Goal: Information Seeking & Learning: Learn about a topic

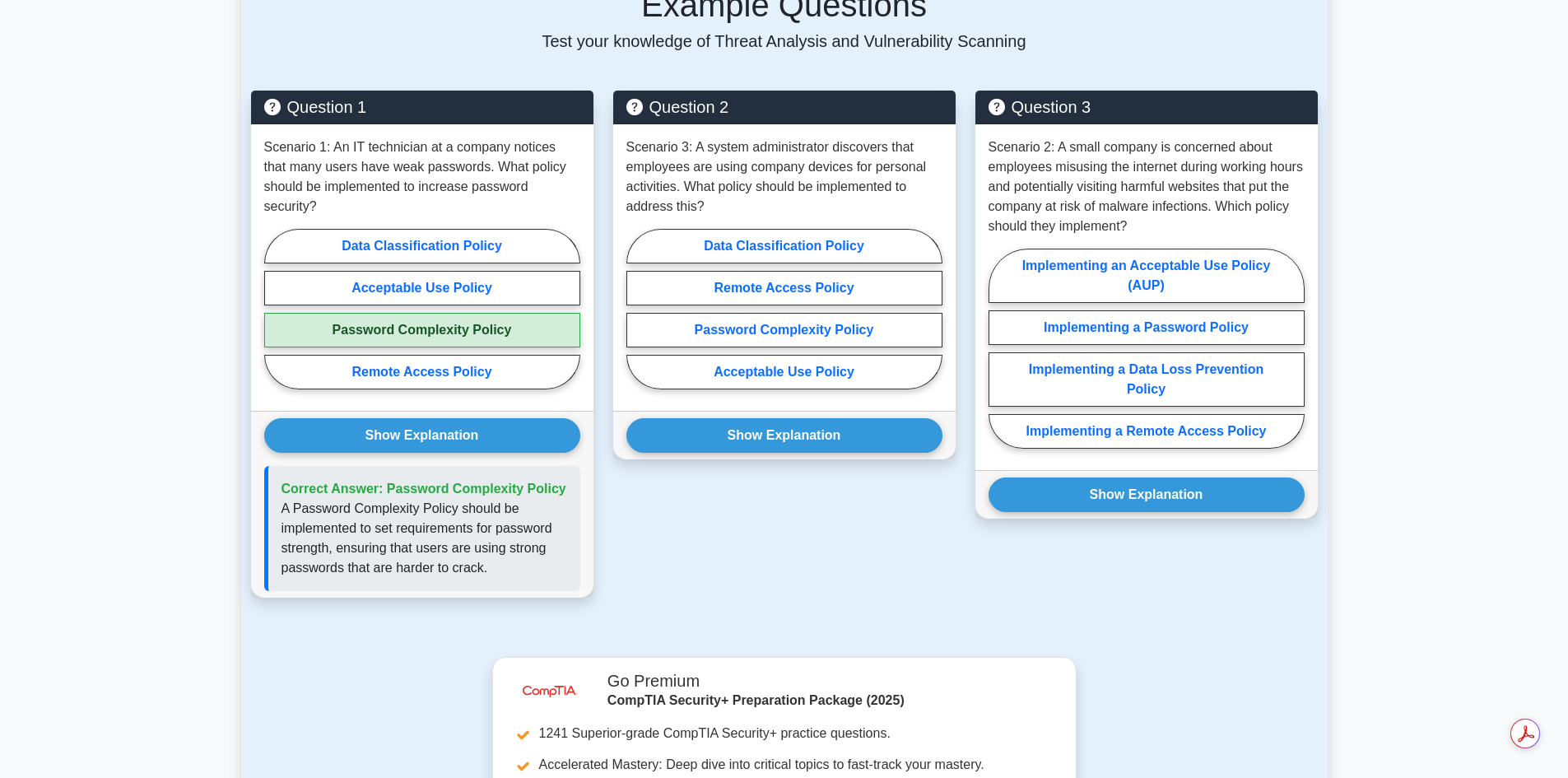
click at [762, 363] on label "Acceptable Use Policy" at bounding box center [784, 373] width 316 height 35
click at [637, 320] on input "Acceptable Use Policy" at bounding box center [632, 314] width 11 height 11
radio input "true"
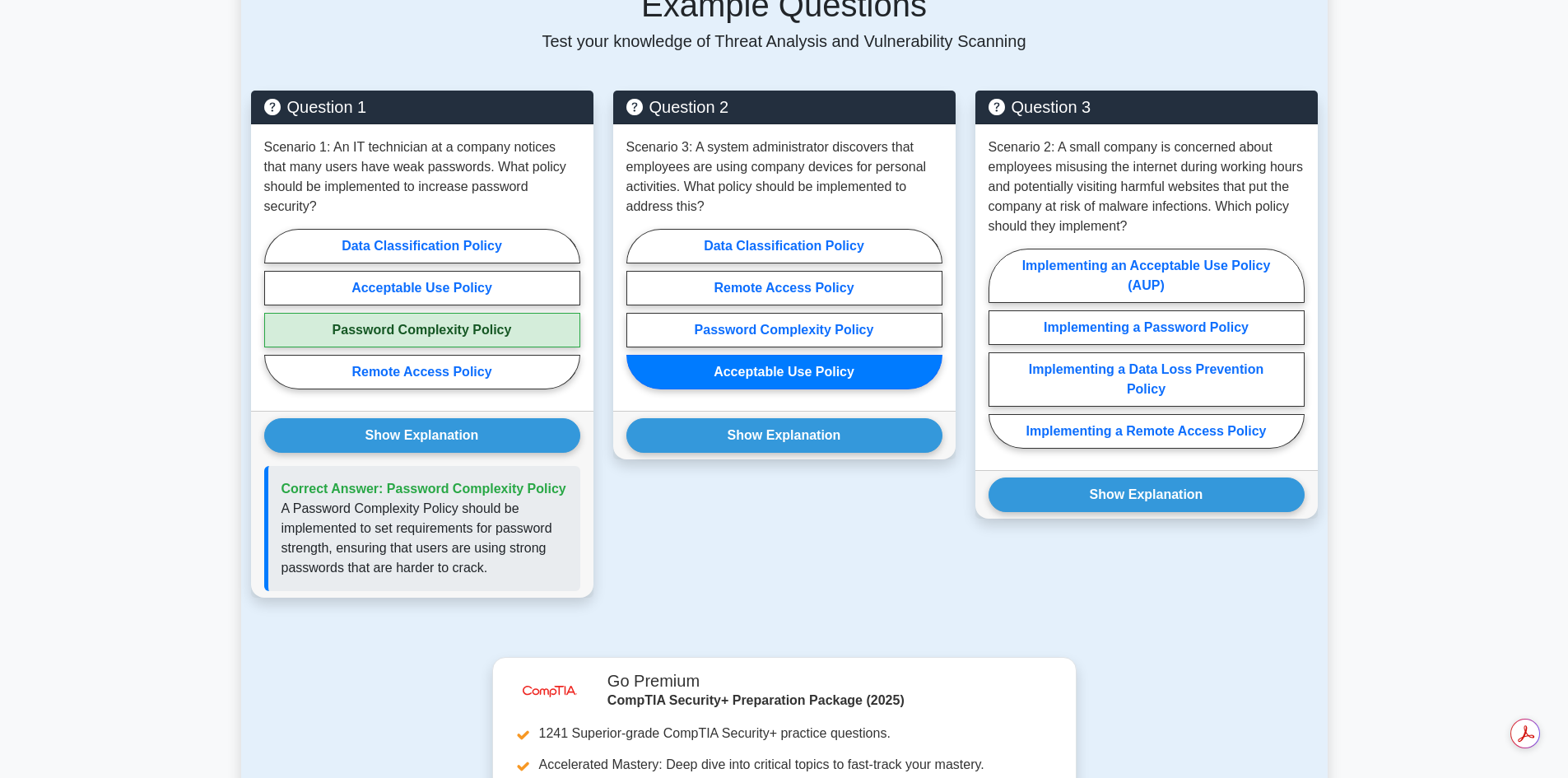
click at [779, 435] on button "Show Explanation" at bounding box center [784, 436] width 316 height 35
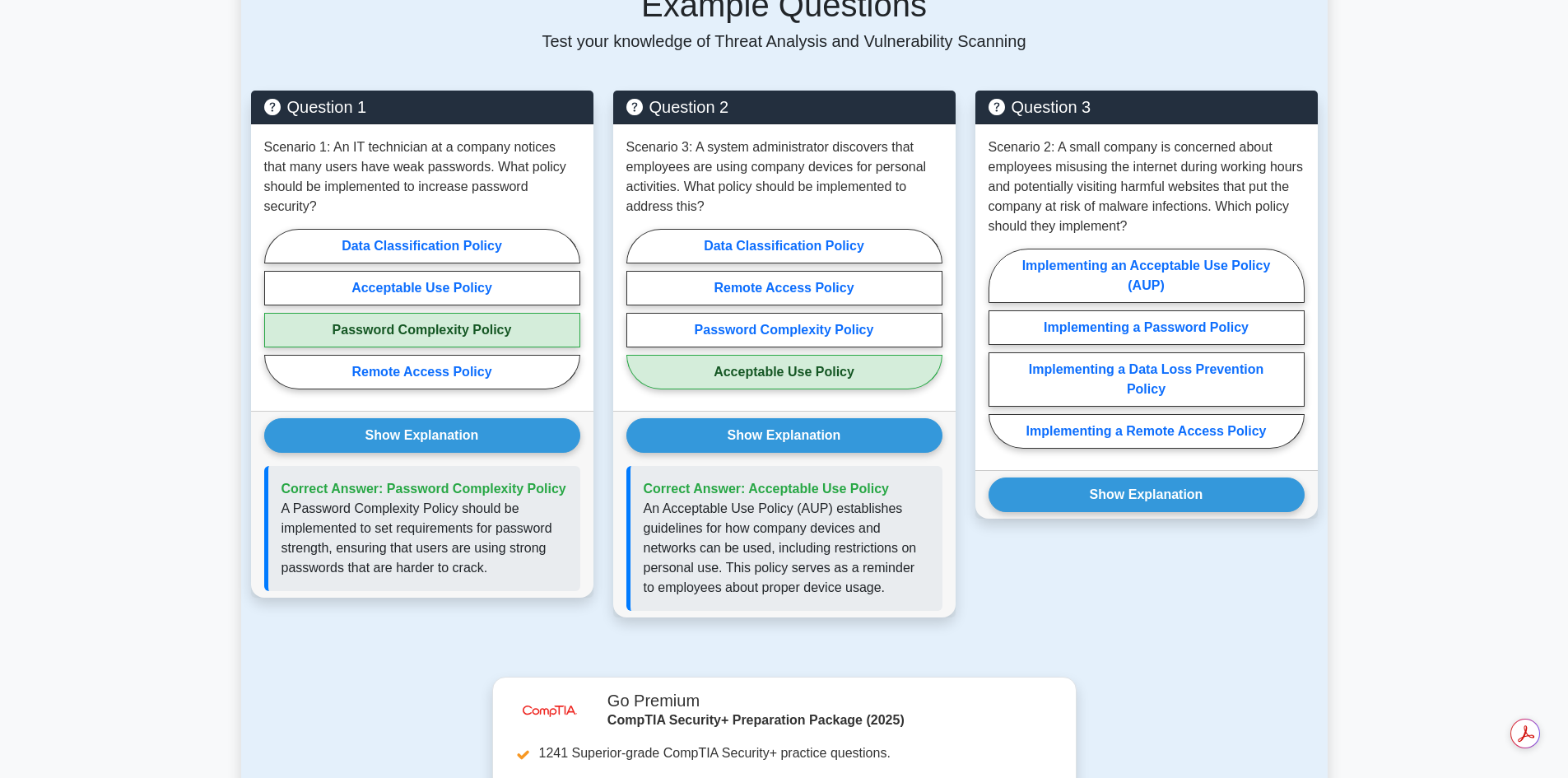
click at [1062, 265] on label "Implementing an Acceptable Use Policy (AUP)" at bounding box center [1146, 276] width 316 height 55
click at [999, 349] on input "Implementing an Acceptable Use Policy (AUP)" at bounding box center [994, 354] width 11 height 11
radio input "true"
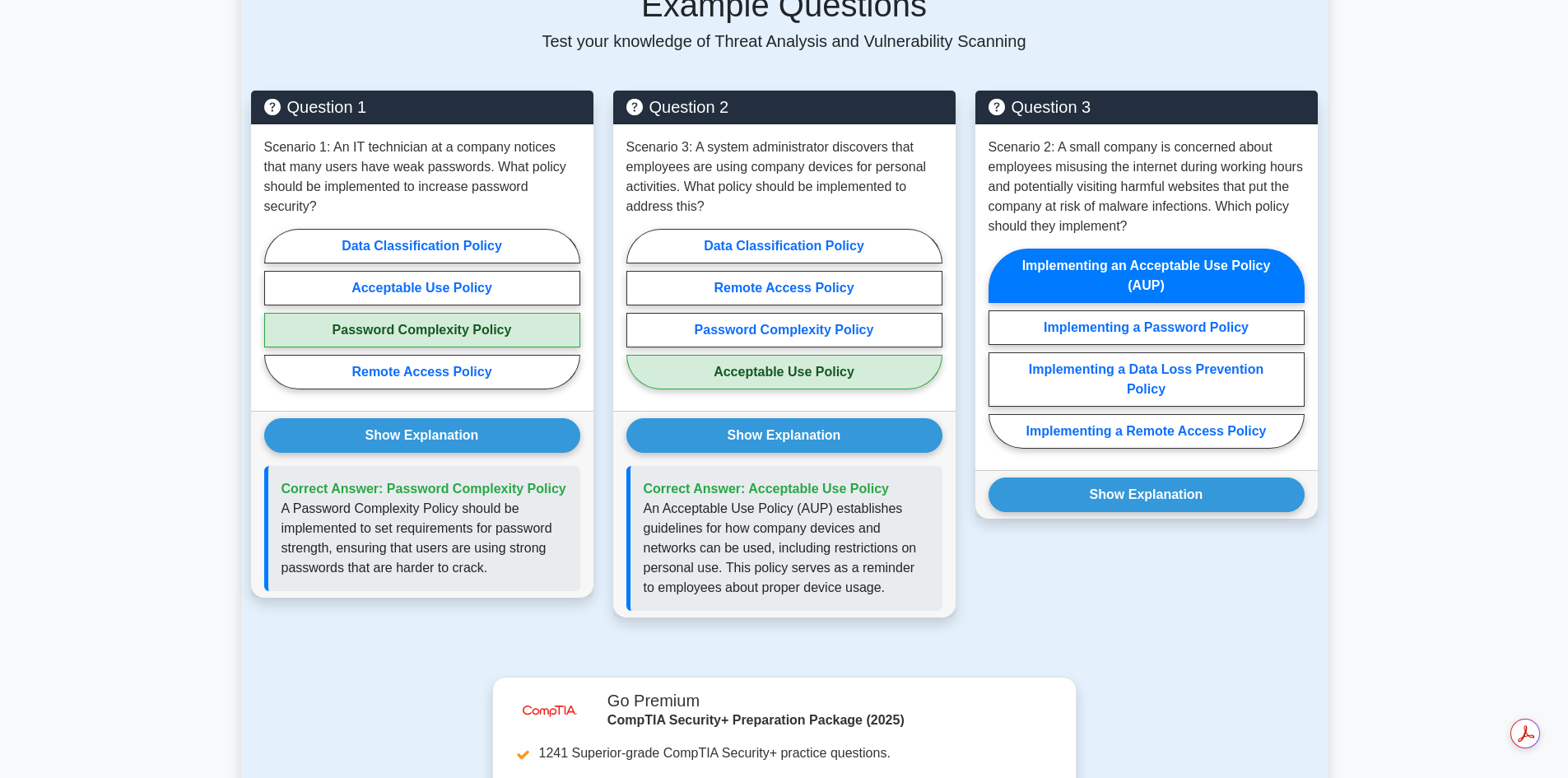
click at [1124, 497] on button "Show Explanation" at bounding box center [1146, 495] width 316 height 35
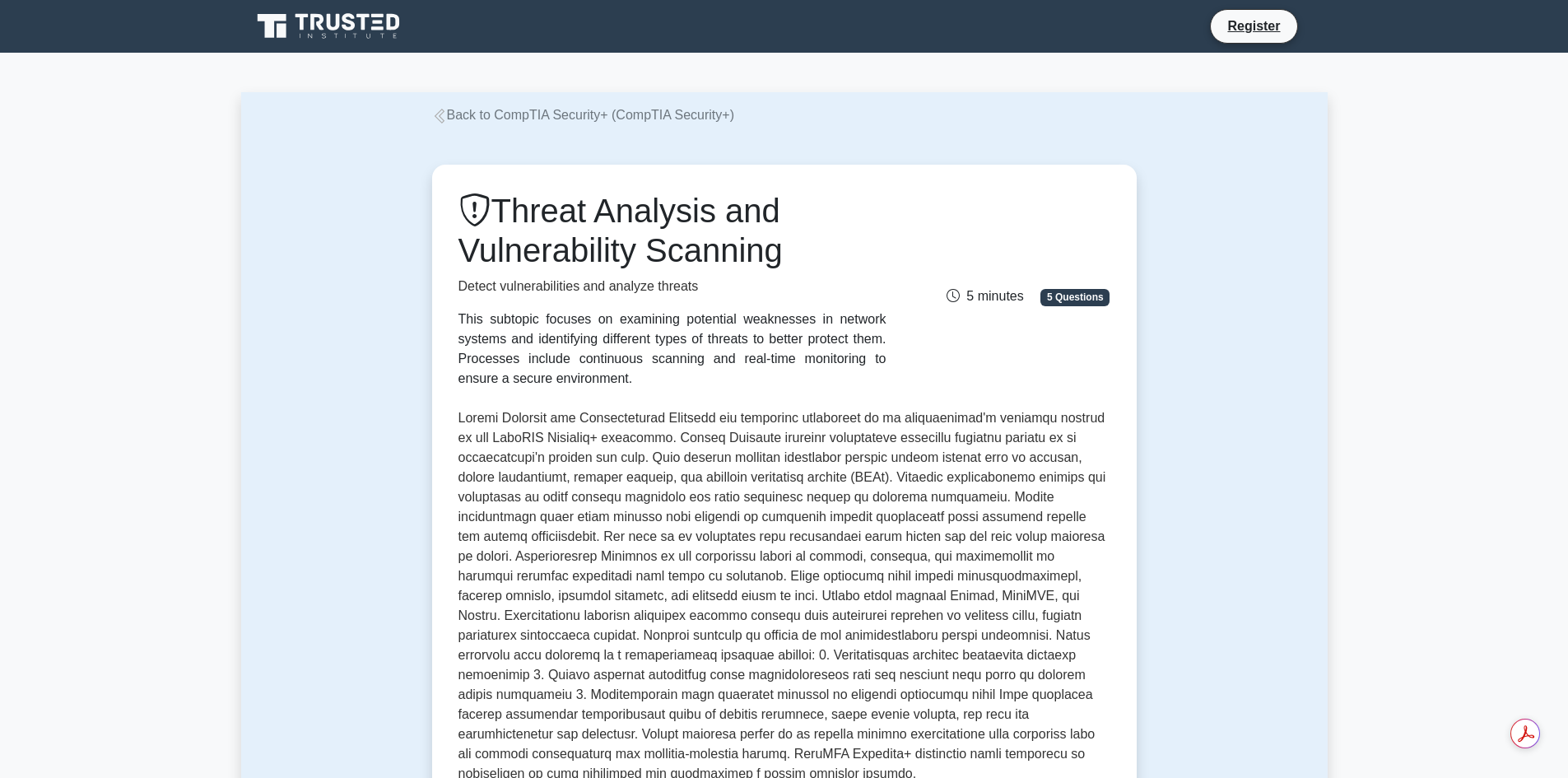
click at [438, 118] on icon at bounding box center [440, 116] width 15 height 15
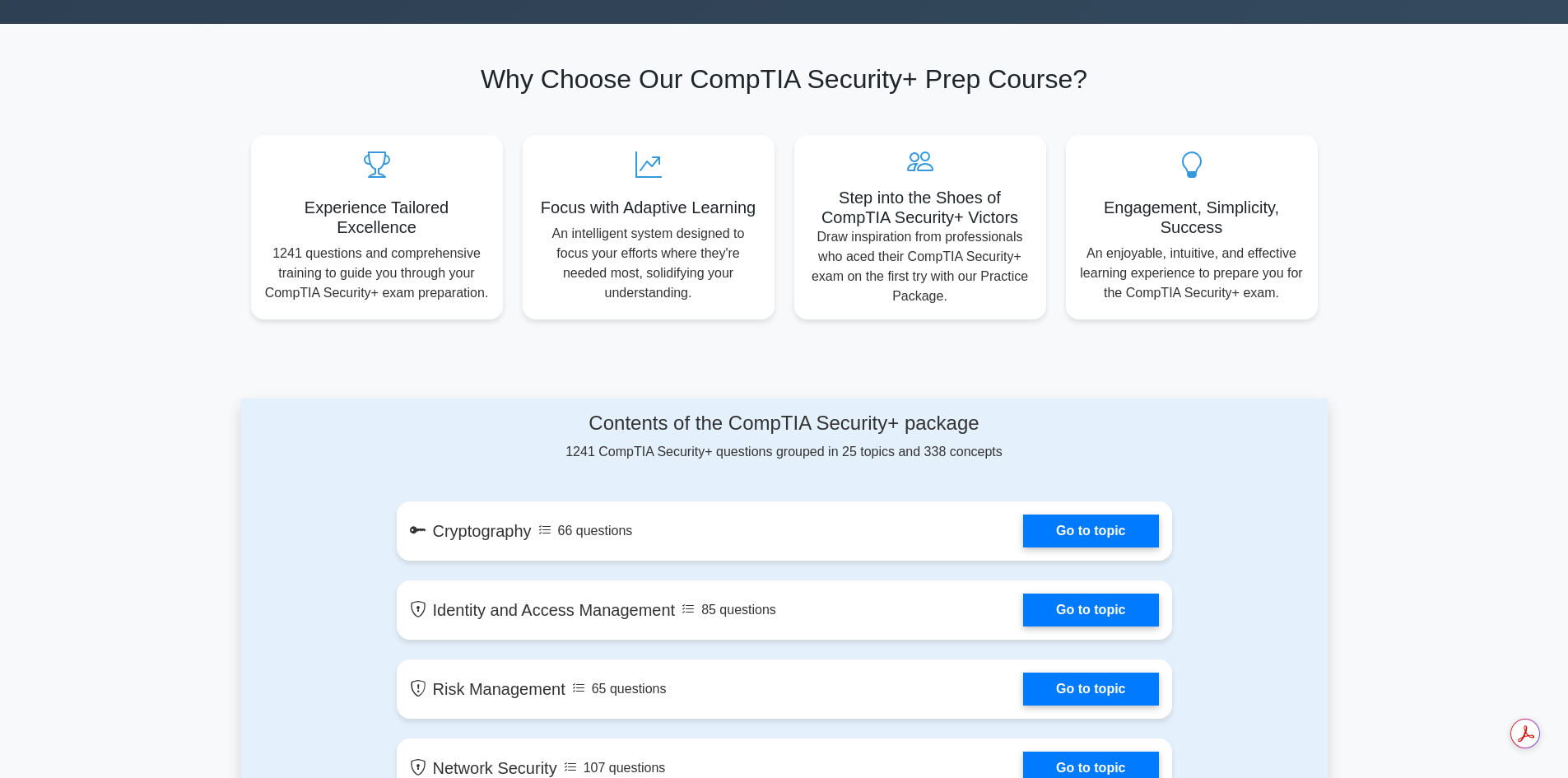
scroll to position [989, 0]
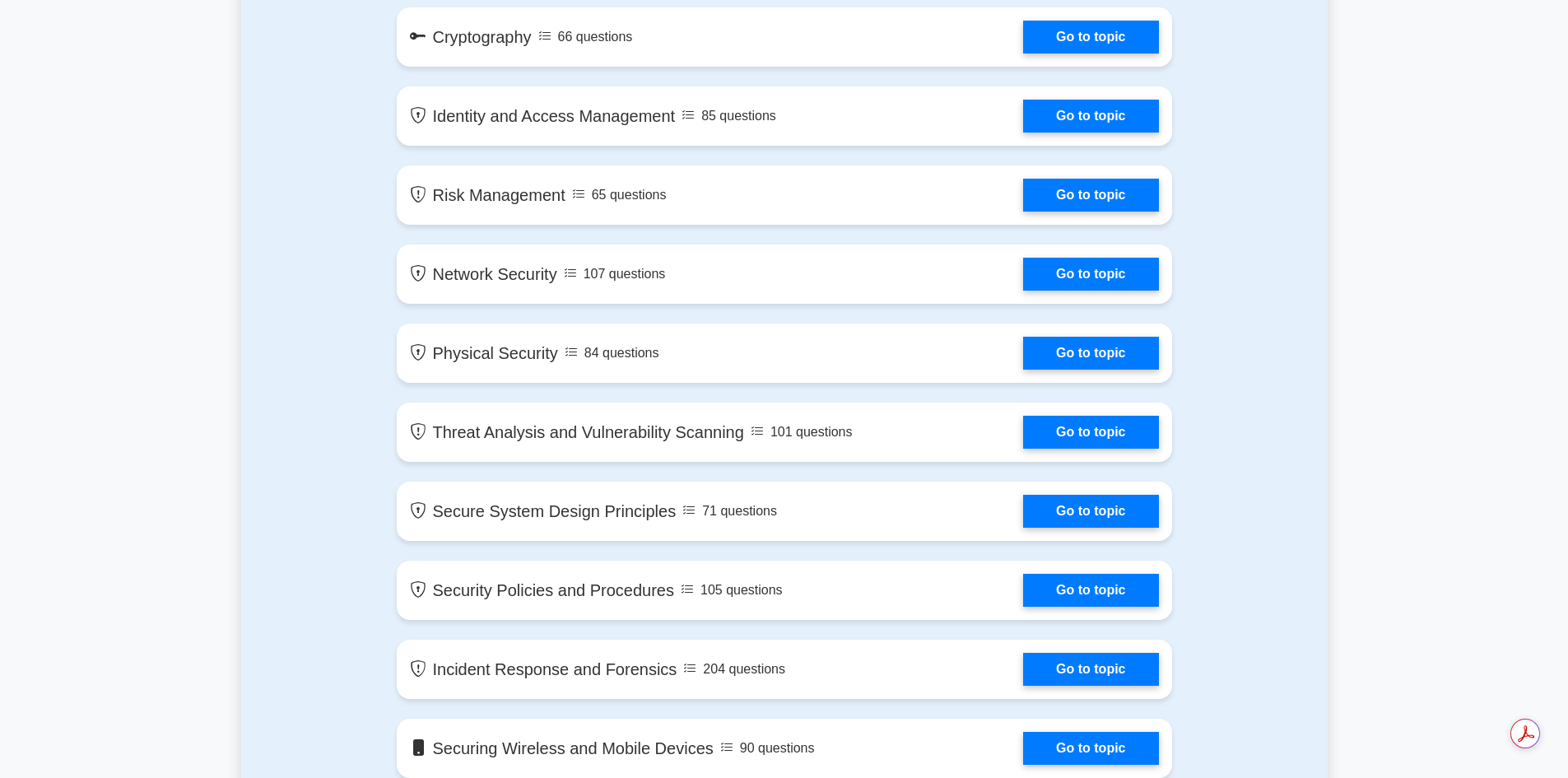
click at [1077, 504] on link "Go to topic" at bounding box center [1091, 511] width 135 height 33
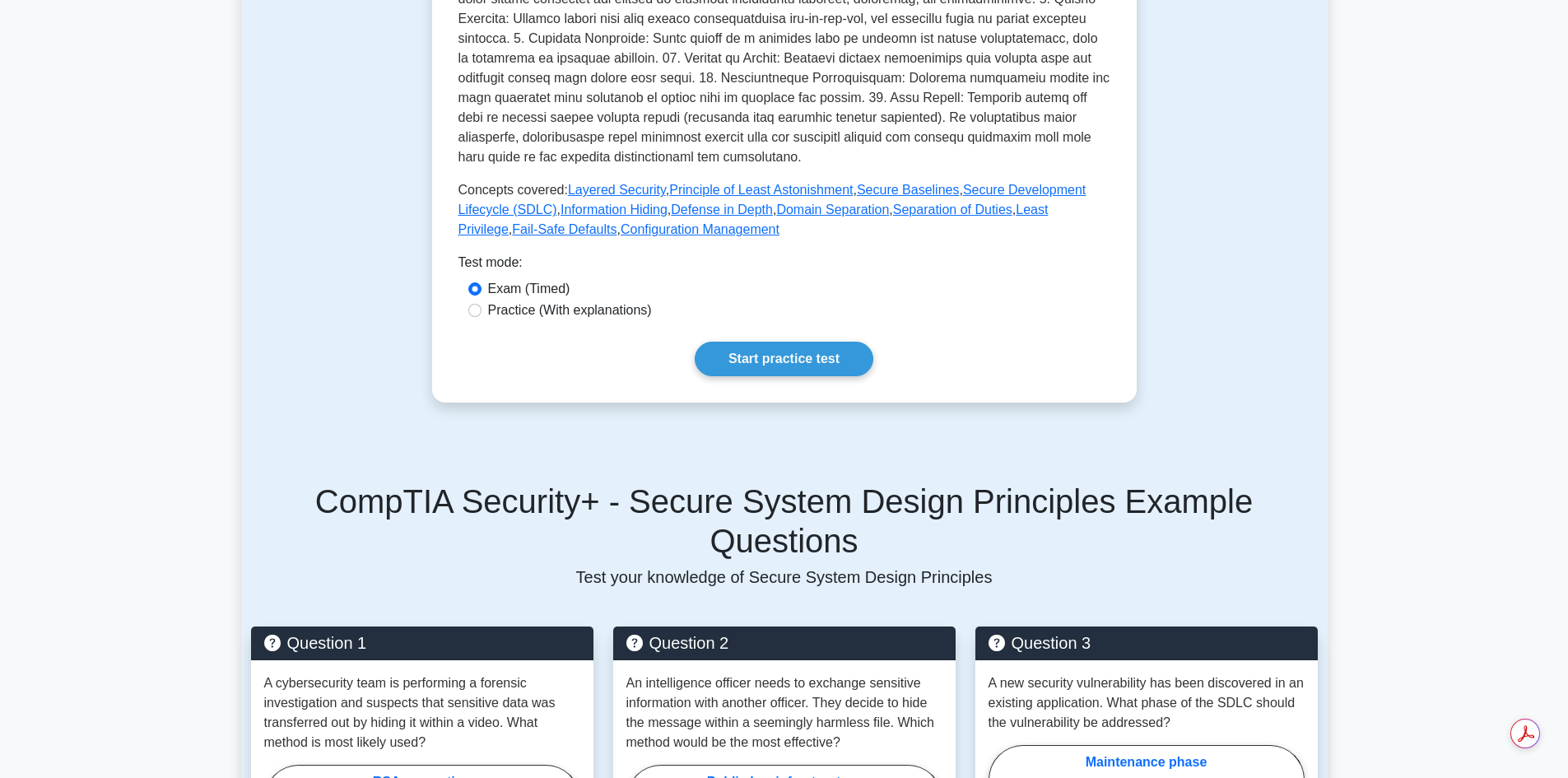
scroll to position [906, 0]
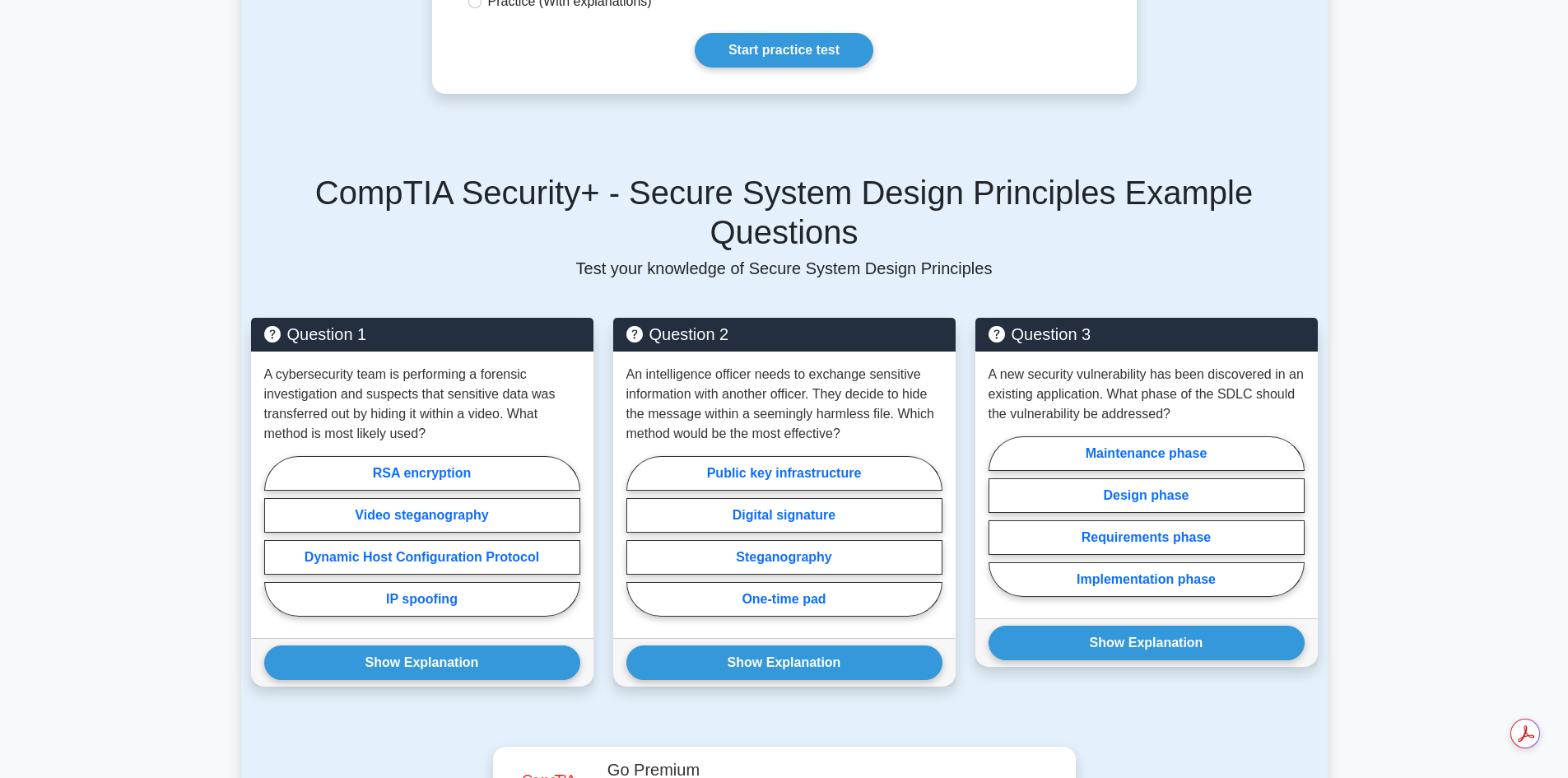
click at [444, 499] on label "Video steganography" at bounding box center [423, 516] width 316 height 35
click at [275, 536] on input "Video steganography" at bounding box center [270, 541] width 11 height 11
radio input "true"
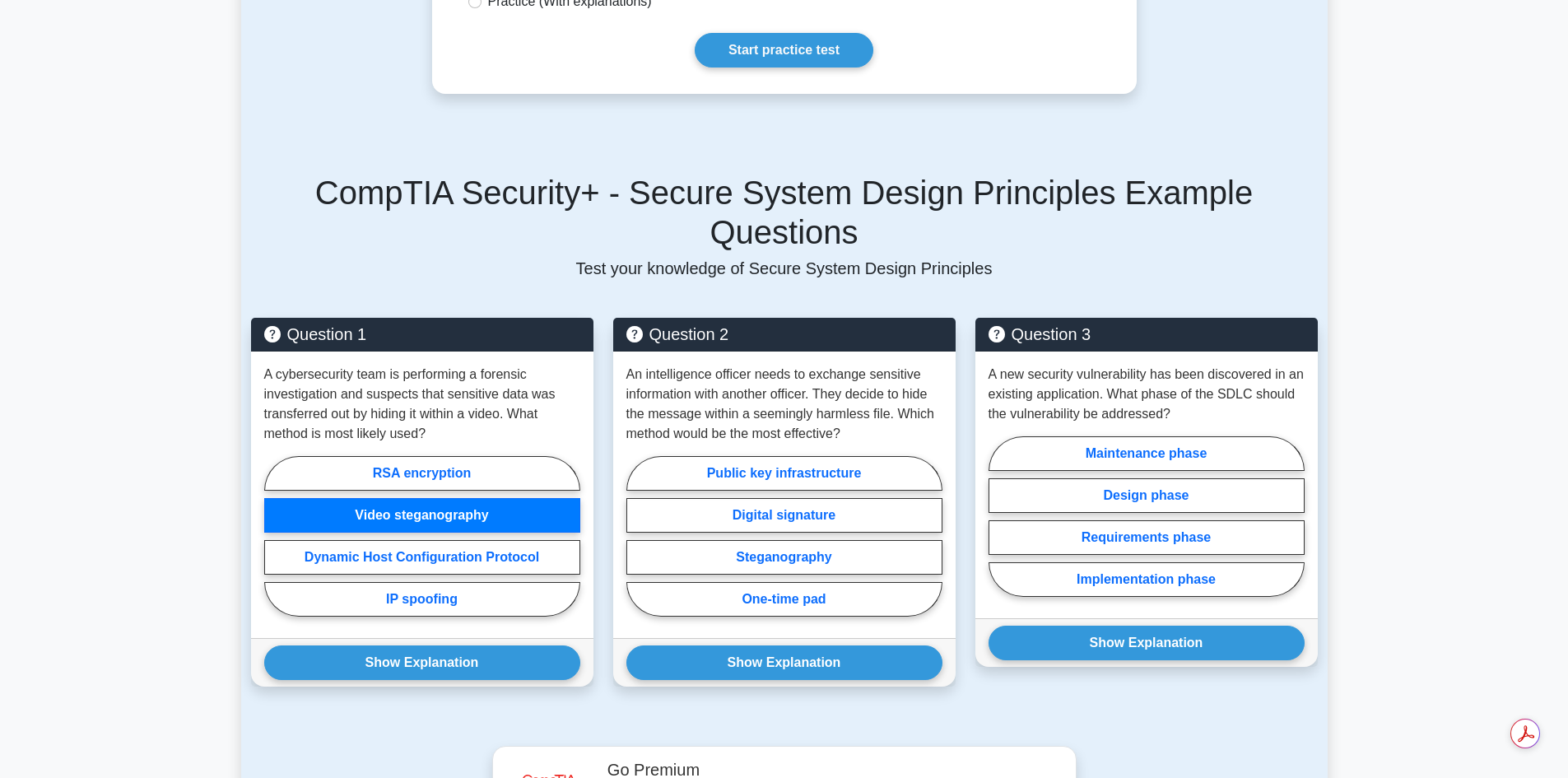
click at [447, 646] on button "Show Explanation" at bounding box center [423, 663] width 316 height 35
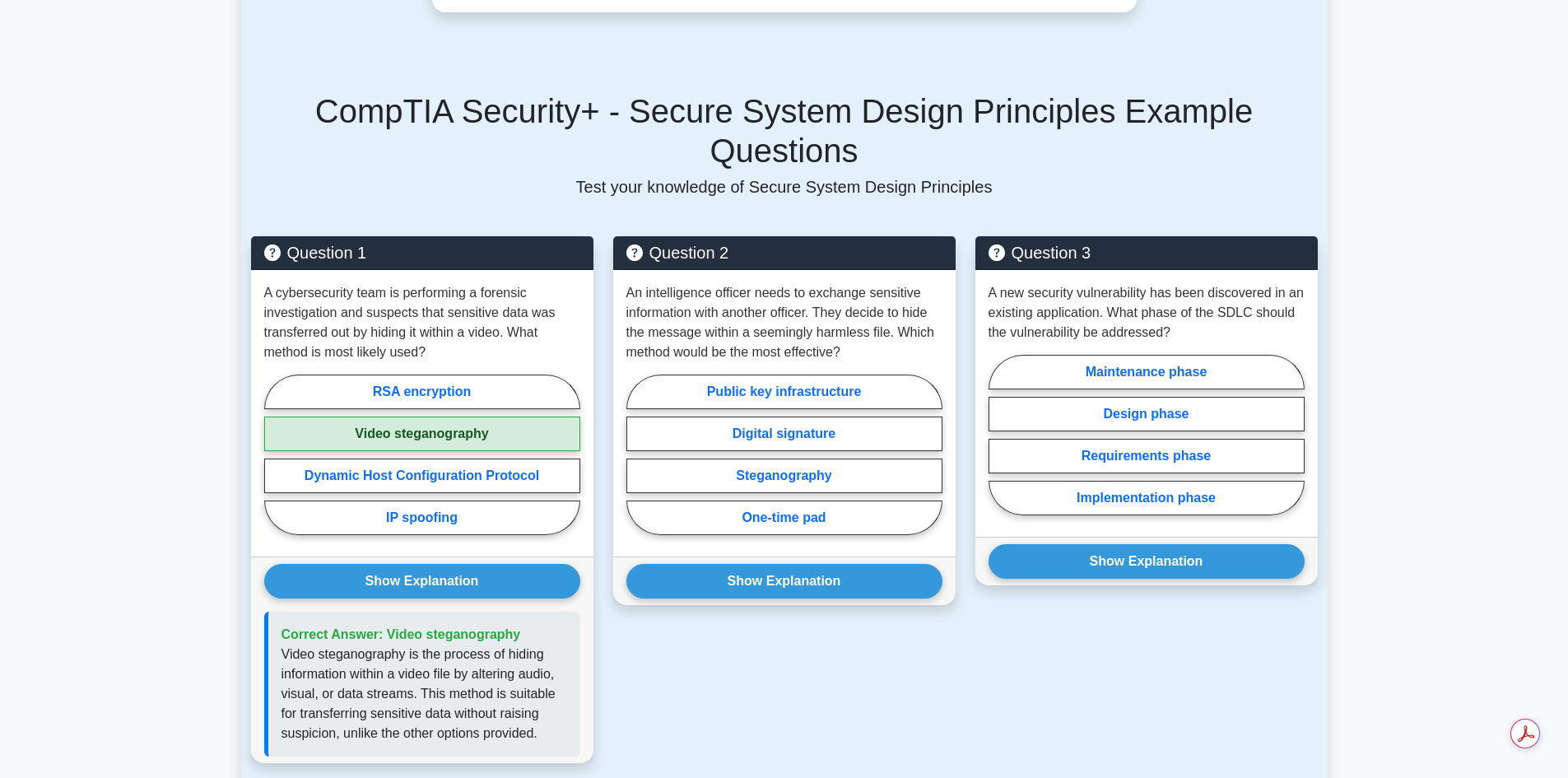
scroll to position [989, 0]
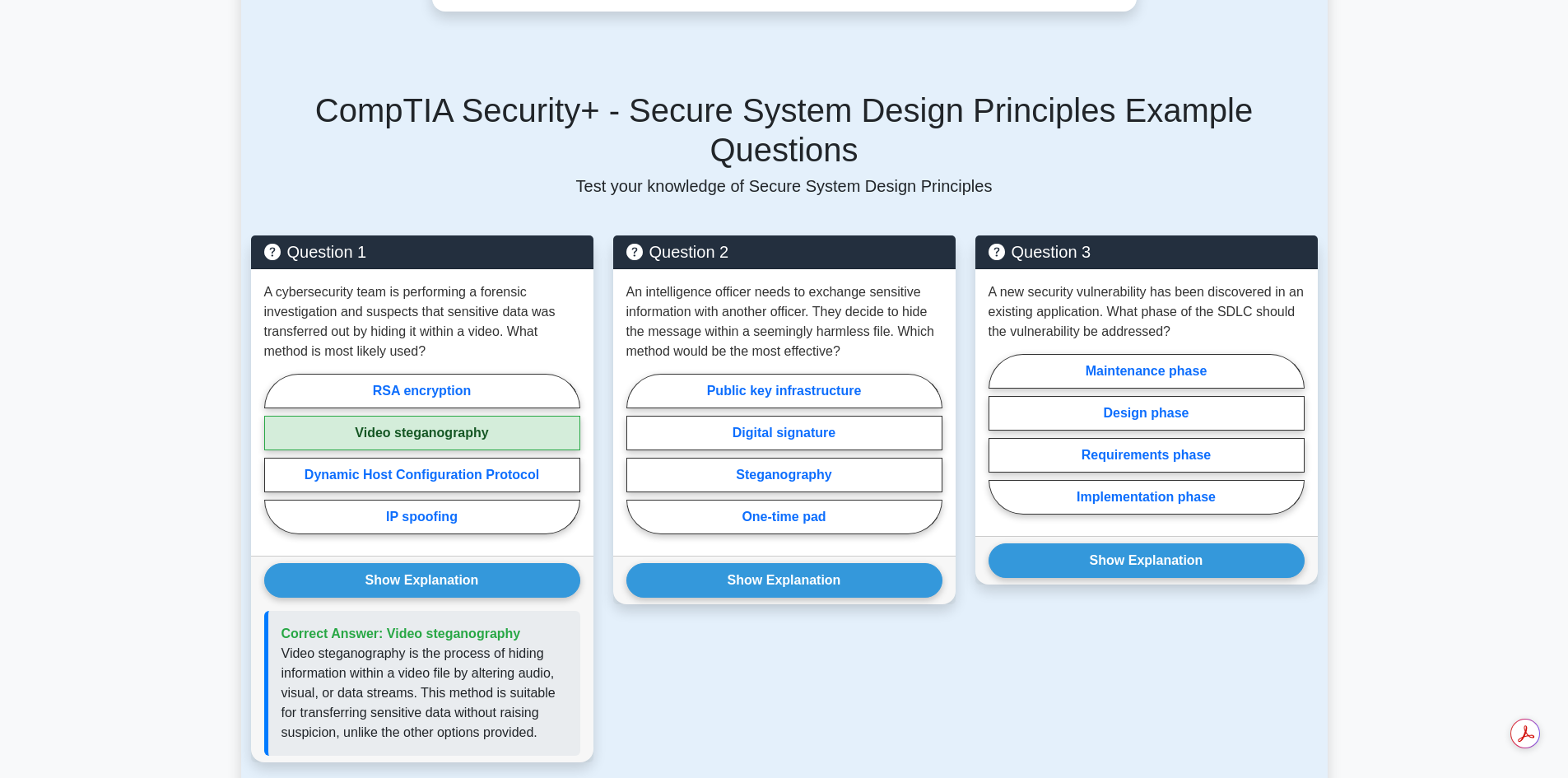
click at [810, 458] on label "Steganography" at bounding box center [784, 476] width 316 height 35
click at [637, 454] on input "Steganography" at bounding box center [632, 459] width 11 height 11
radio input "true"
click at [776, 563] on button "Show Explanation" at bounding box center [784, 581] width 316 height 35
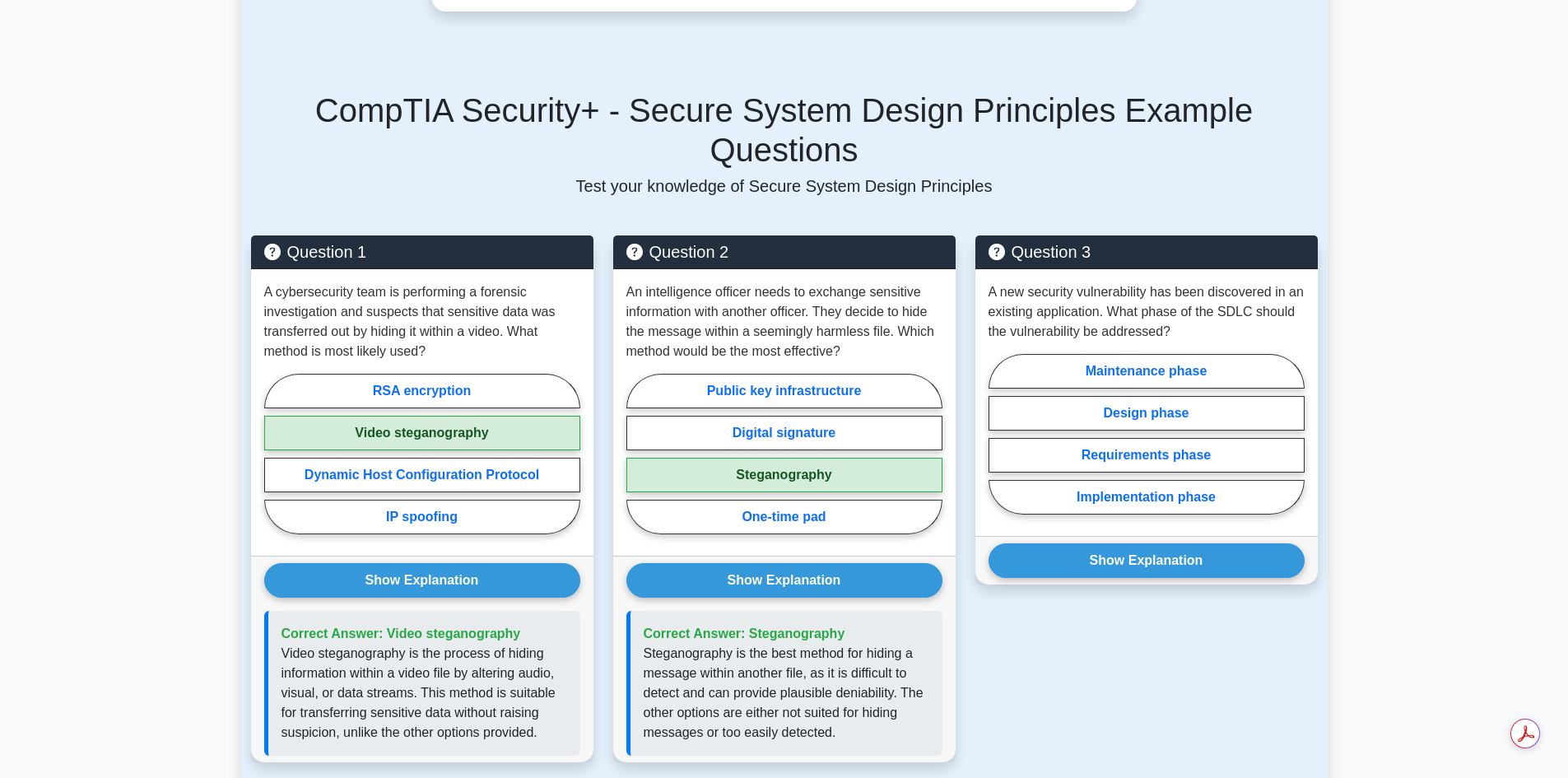
click at [1160, 354] on label "Maintenance phase" at bounding box center [1146, 372] width 316 height 35
click at [999, 434] on input "Maintenance phase" at bounding box center [994, 439] width 11 height 11
radio input "true"
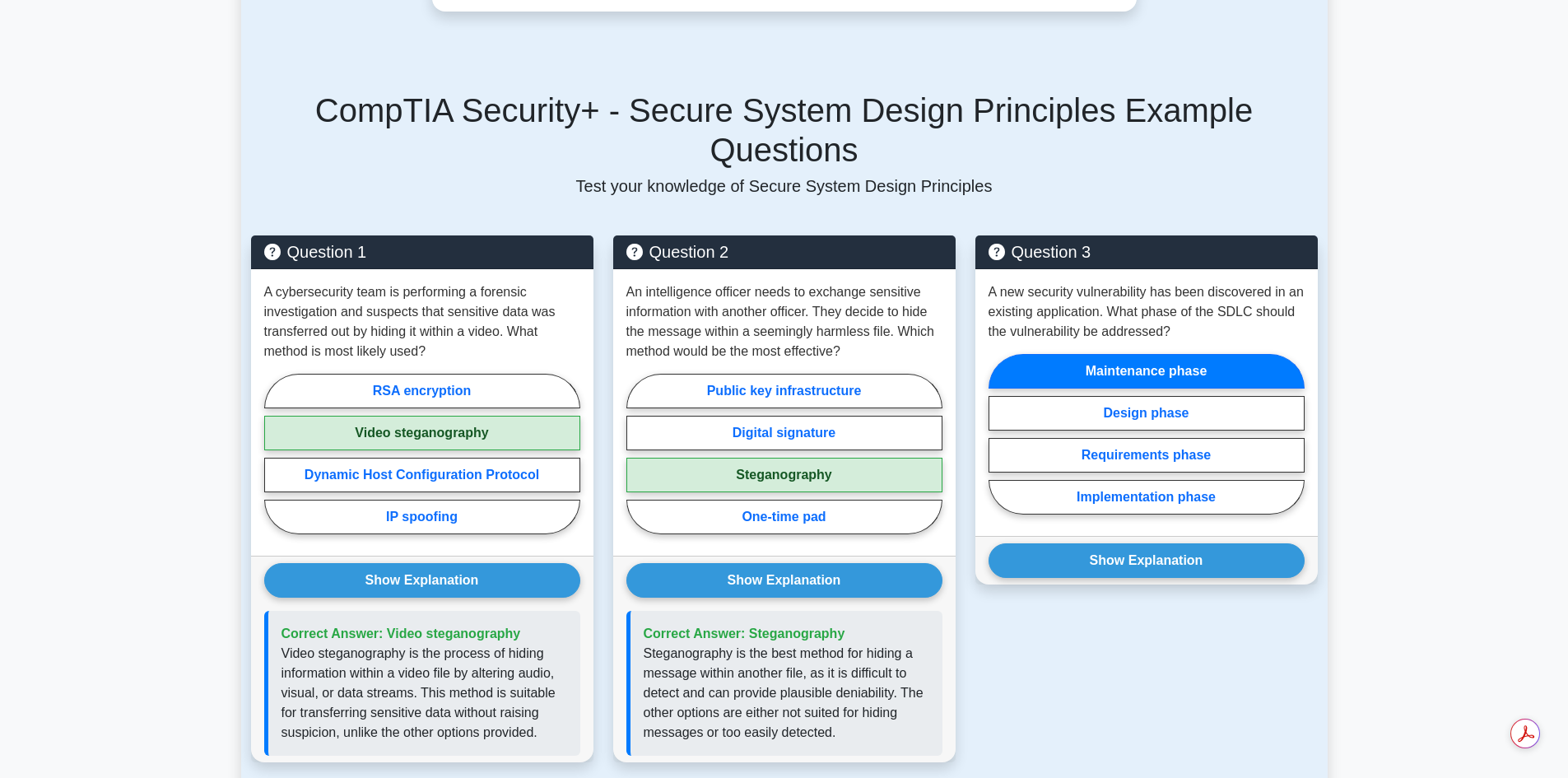
click at [1141, 543] on button "Show Explanation" at bounding box center [1146, 561] width 316 height 35
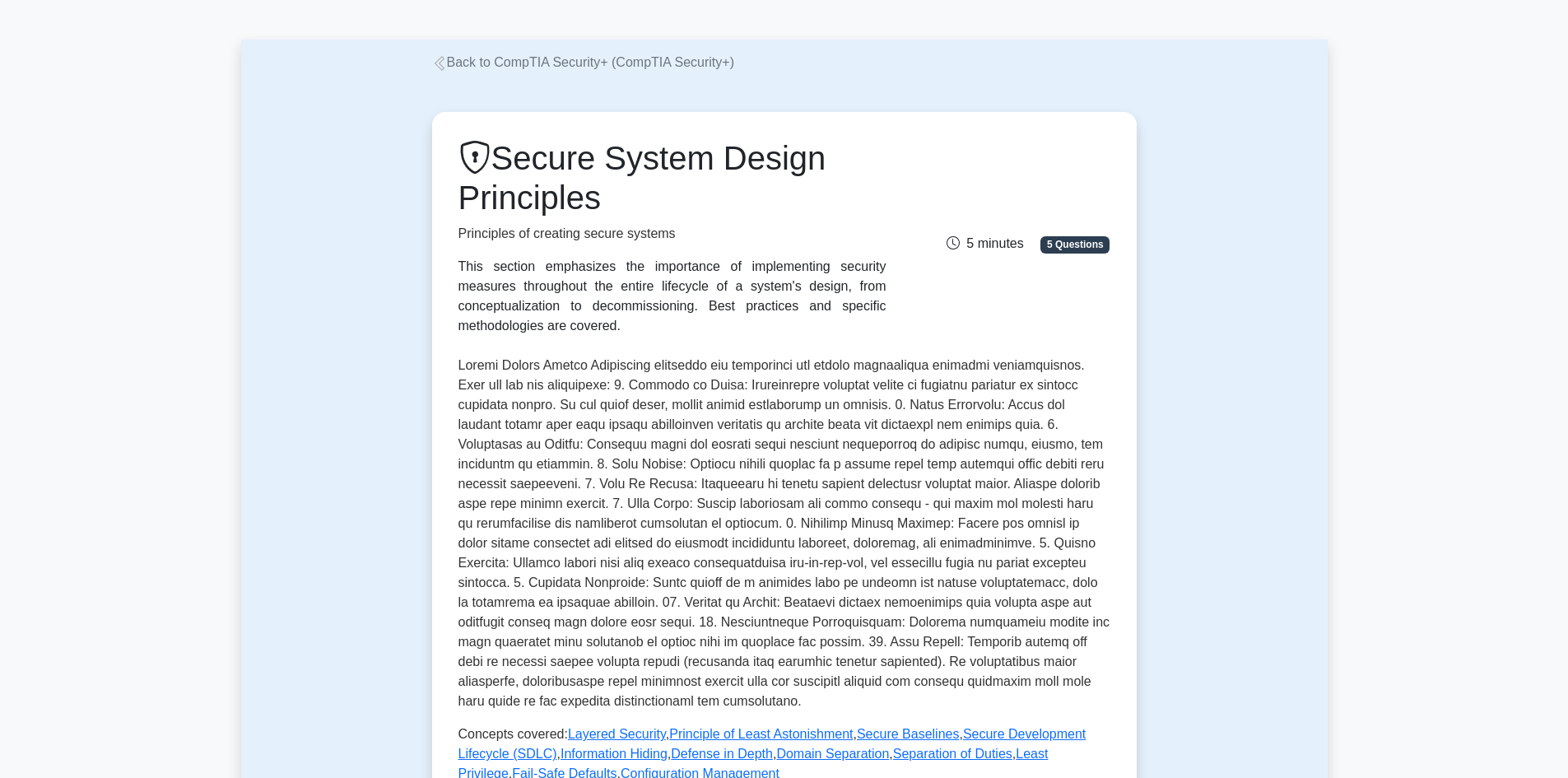
scroll to position [0, 0]
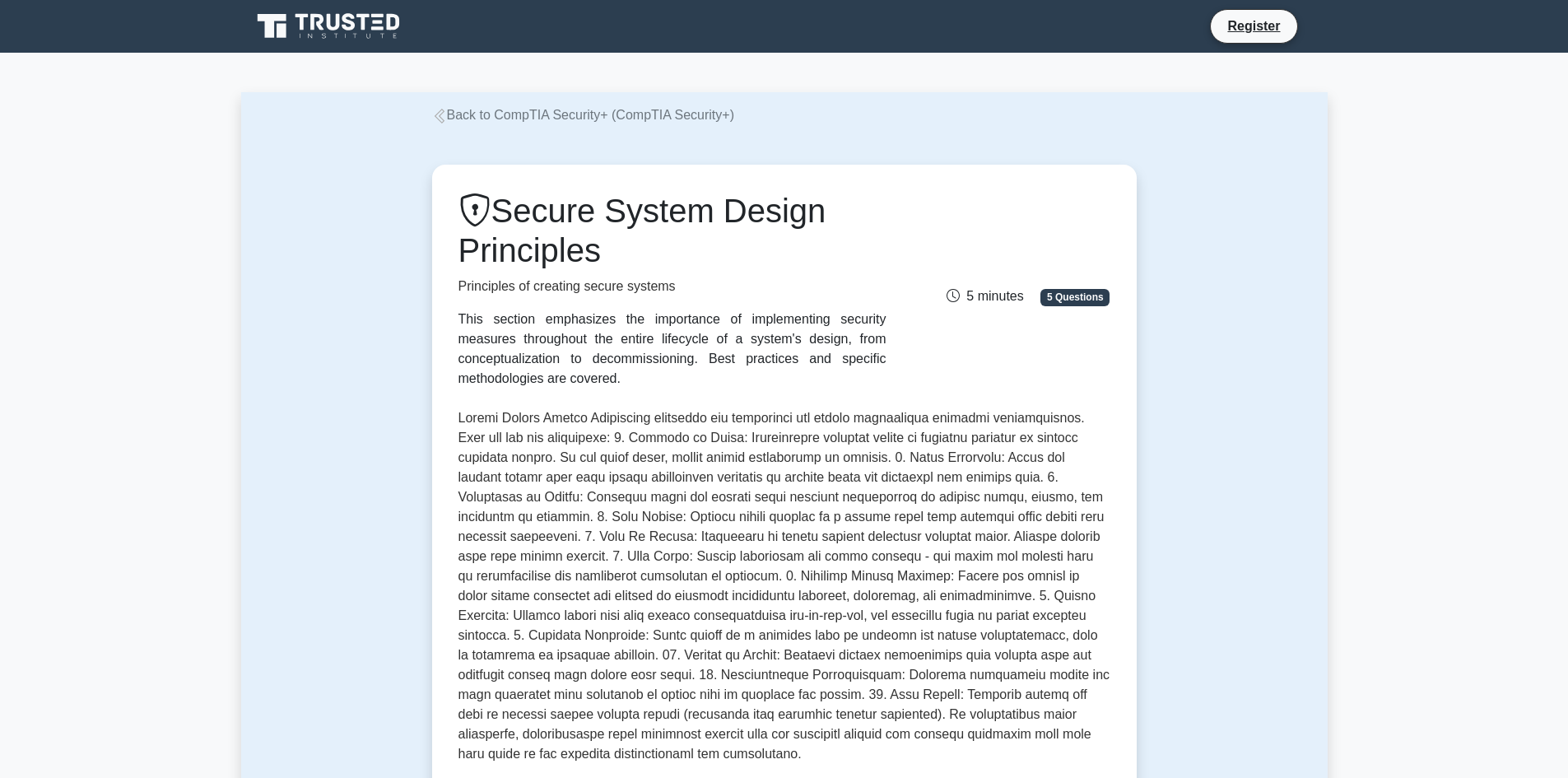
click at [534, 112] on link "Back to CompTIA Security+ (CompTIA Security+)" at bounding box center [583, 114] width 302 height 14
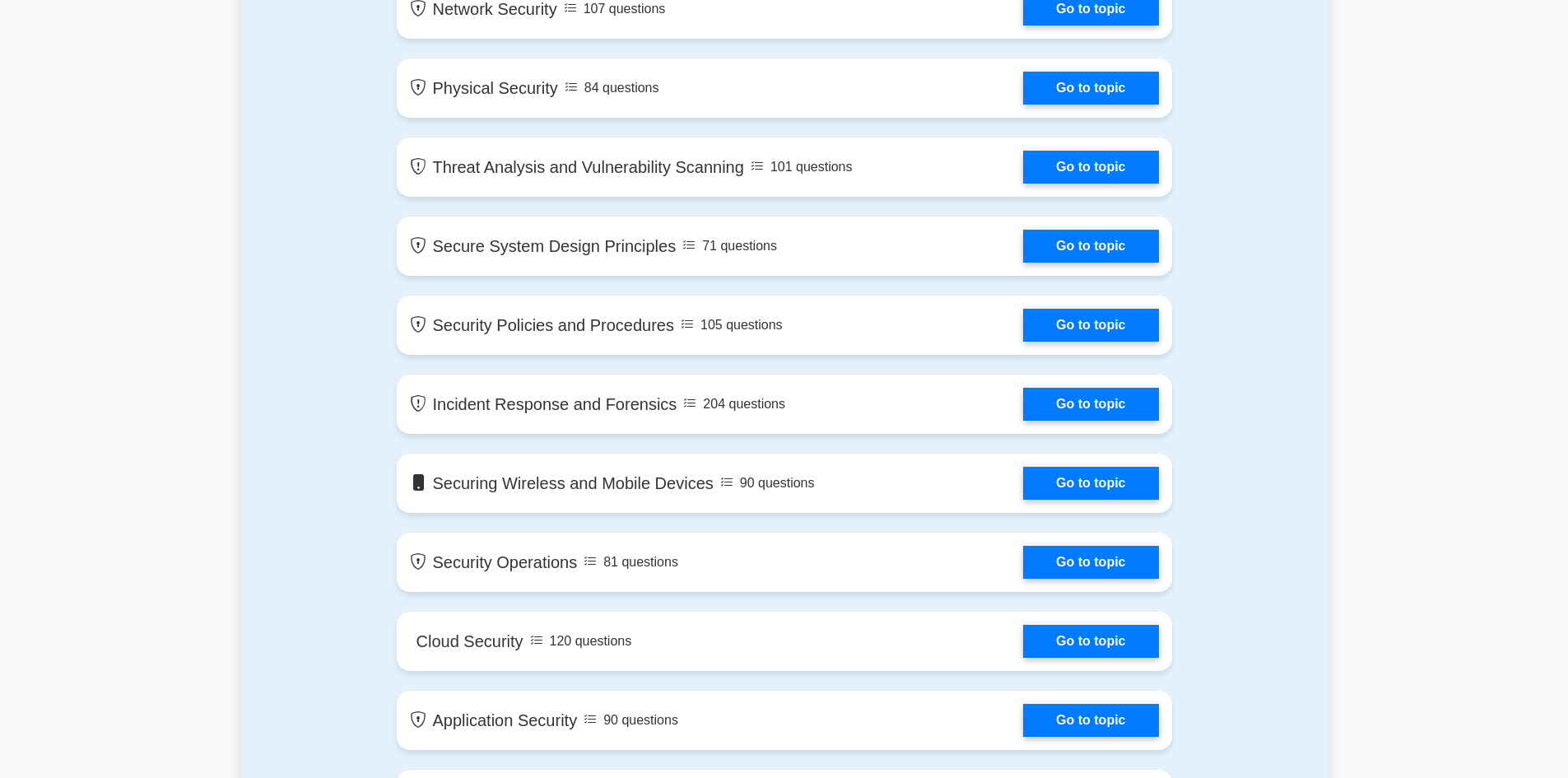
scroll to position [1401, 0]
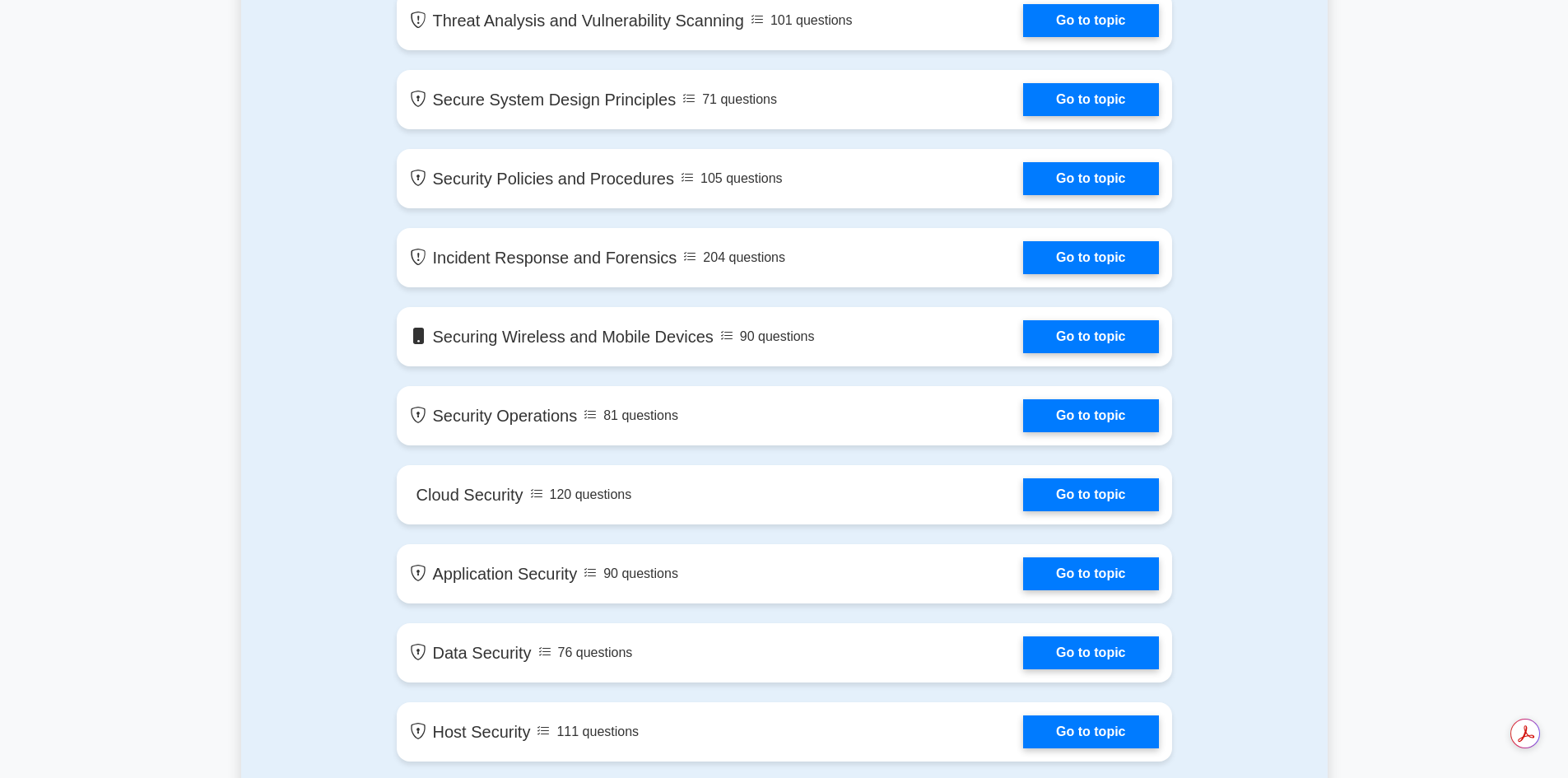
click at [1083, 331] on link "Go to topic" at bounding box center [1091, 337] width 135 height 33
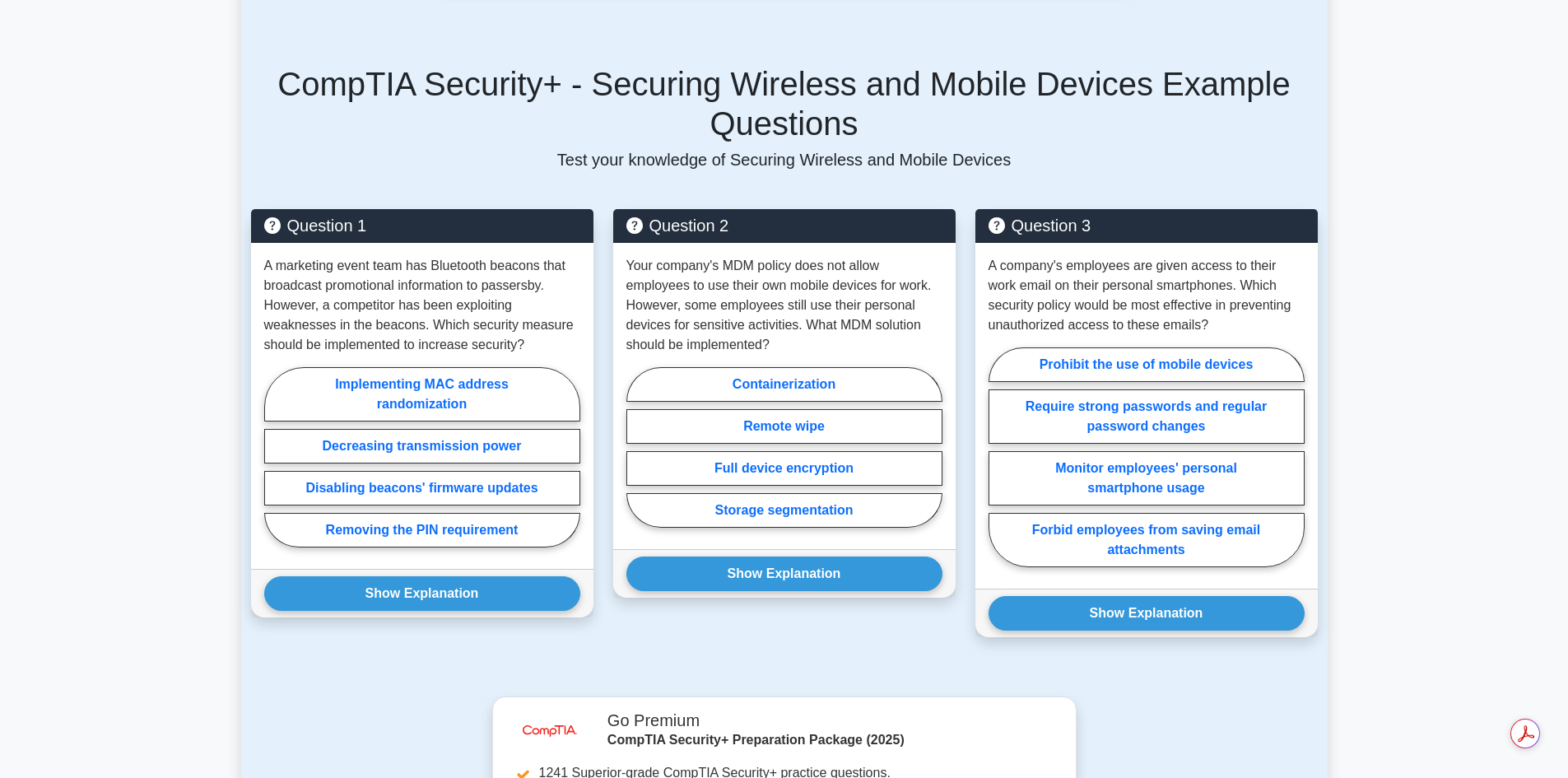
scroll to position [1071, 0]
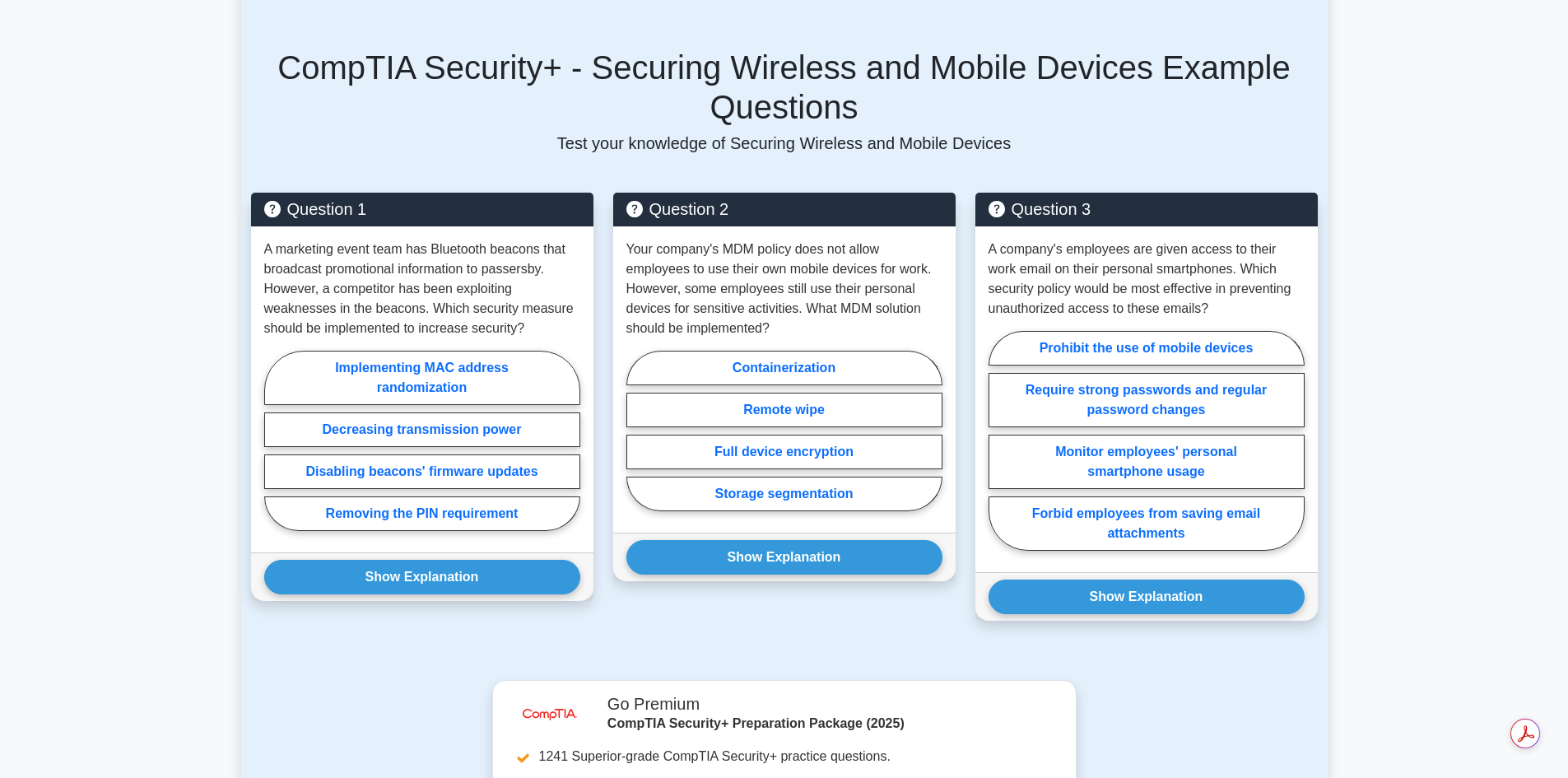
click at [387, 351] on label "Implementing MAC address randomization" at bounding box center [423, 378] width 316 height 55
click at [275, 441] on input "Implementing MAC address randomization" at bounding box center [270, 447] width 11 height 11
radio input "true"
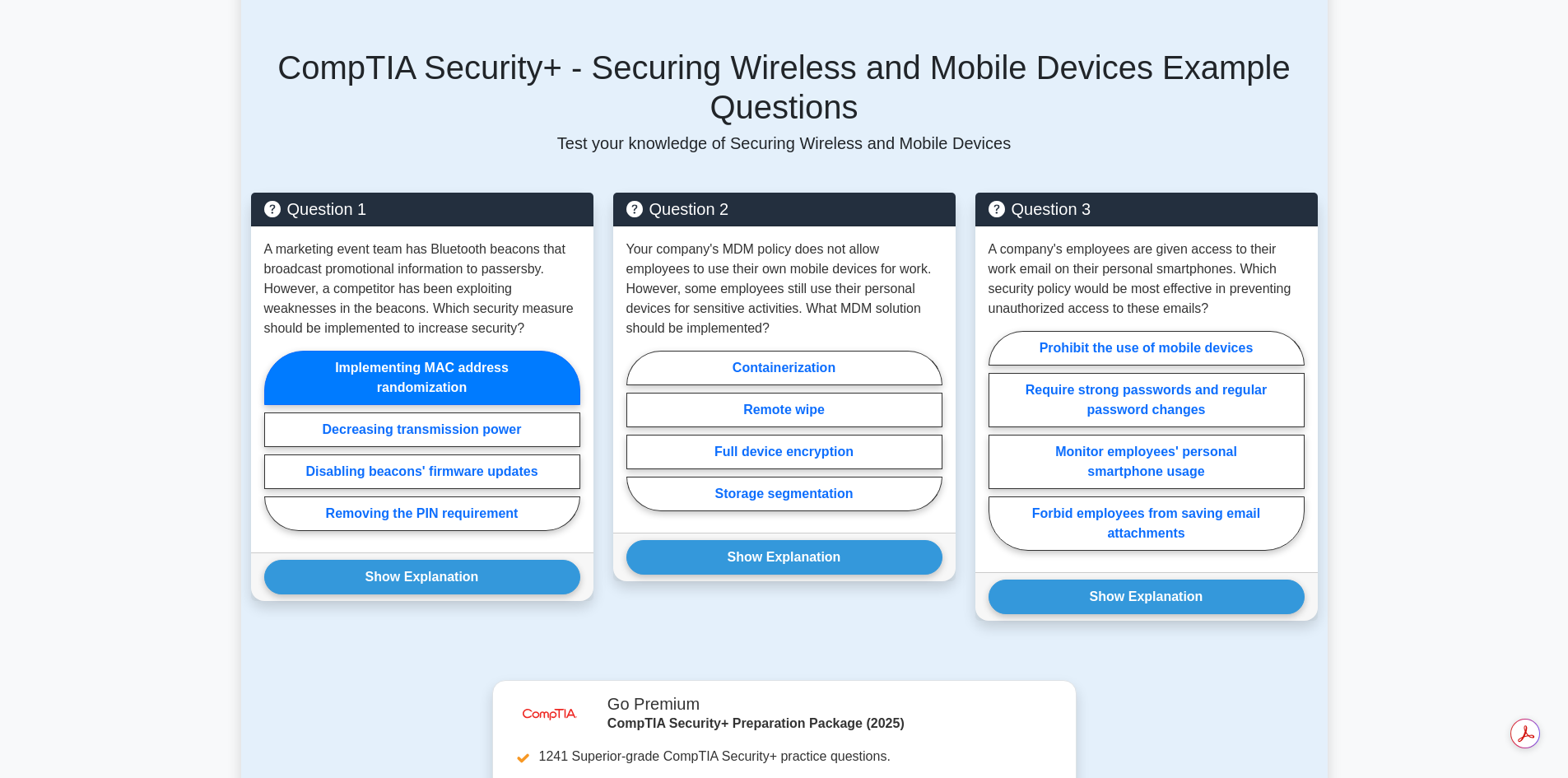
click at [459, 560] on button "Show Explanation" at bounding box center [423, 577] width 316 height 35
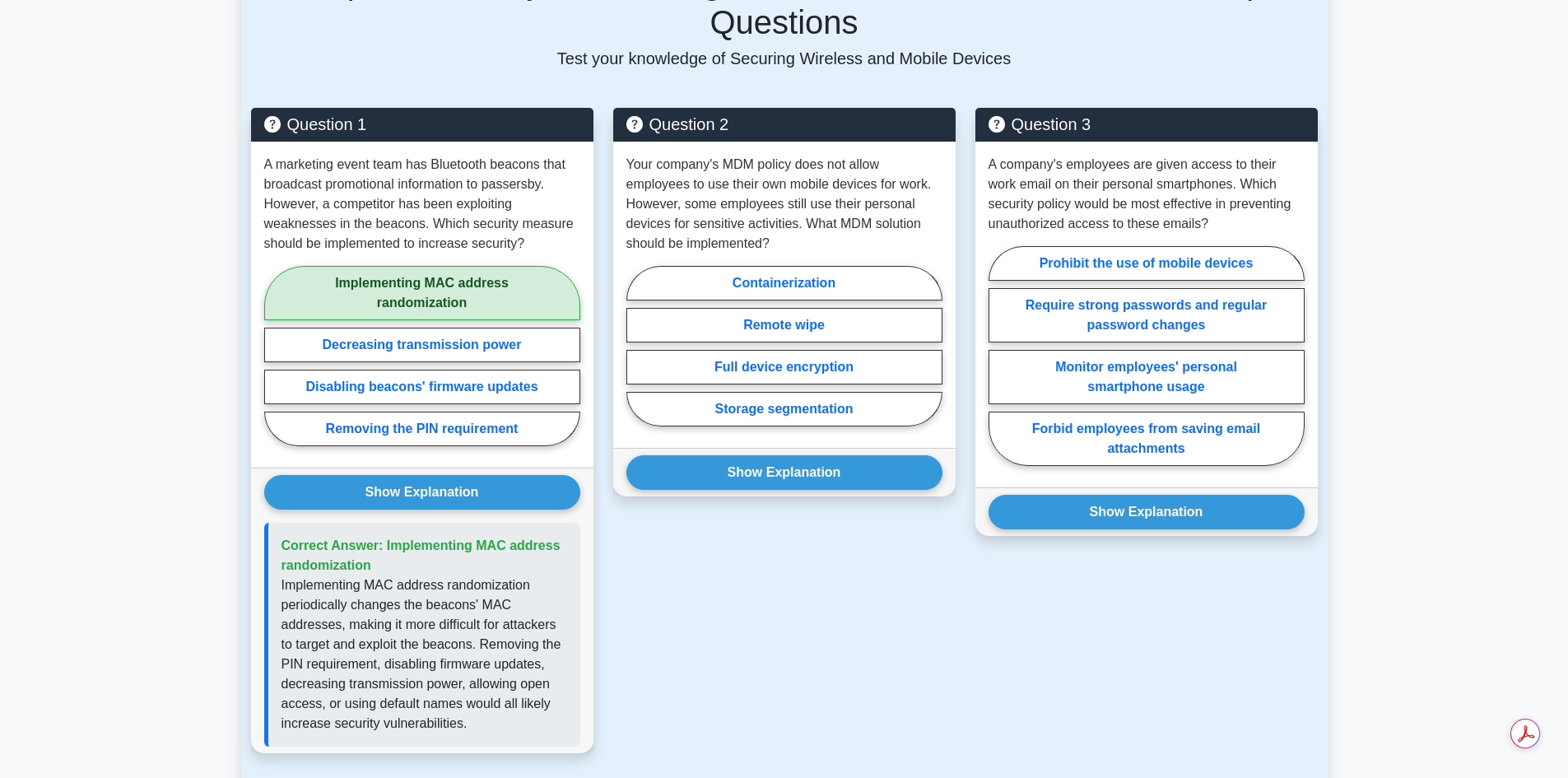
scroll to position [1235, 0]
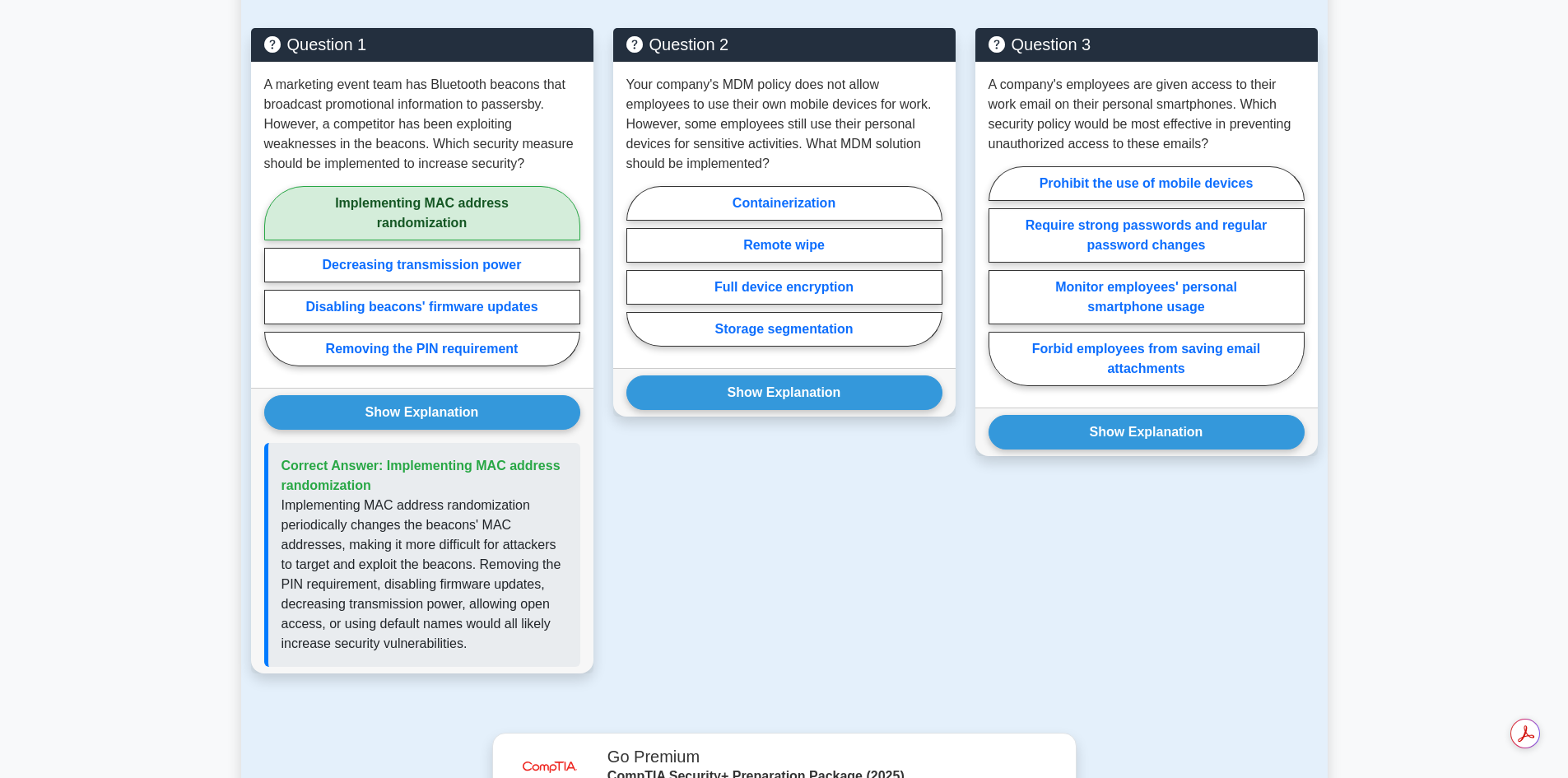
click at [760, 312] on label "Storage segmentation" at bounding box center [784, 330] width 316 height 35
click at [637, 277] on input "Storage segmentation" at bounding box center [632, 271] width 11 height 11
radio input "true"
click at [782, 379] on button "Show Explanation" at bounding box center [784, 393] width 316 height 35
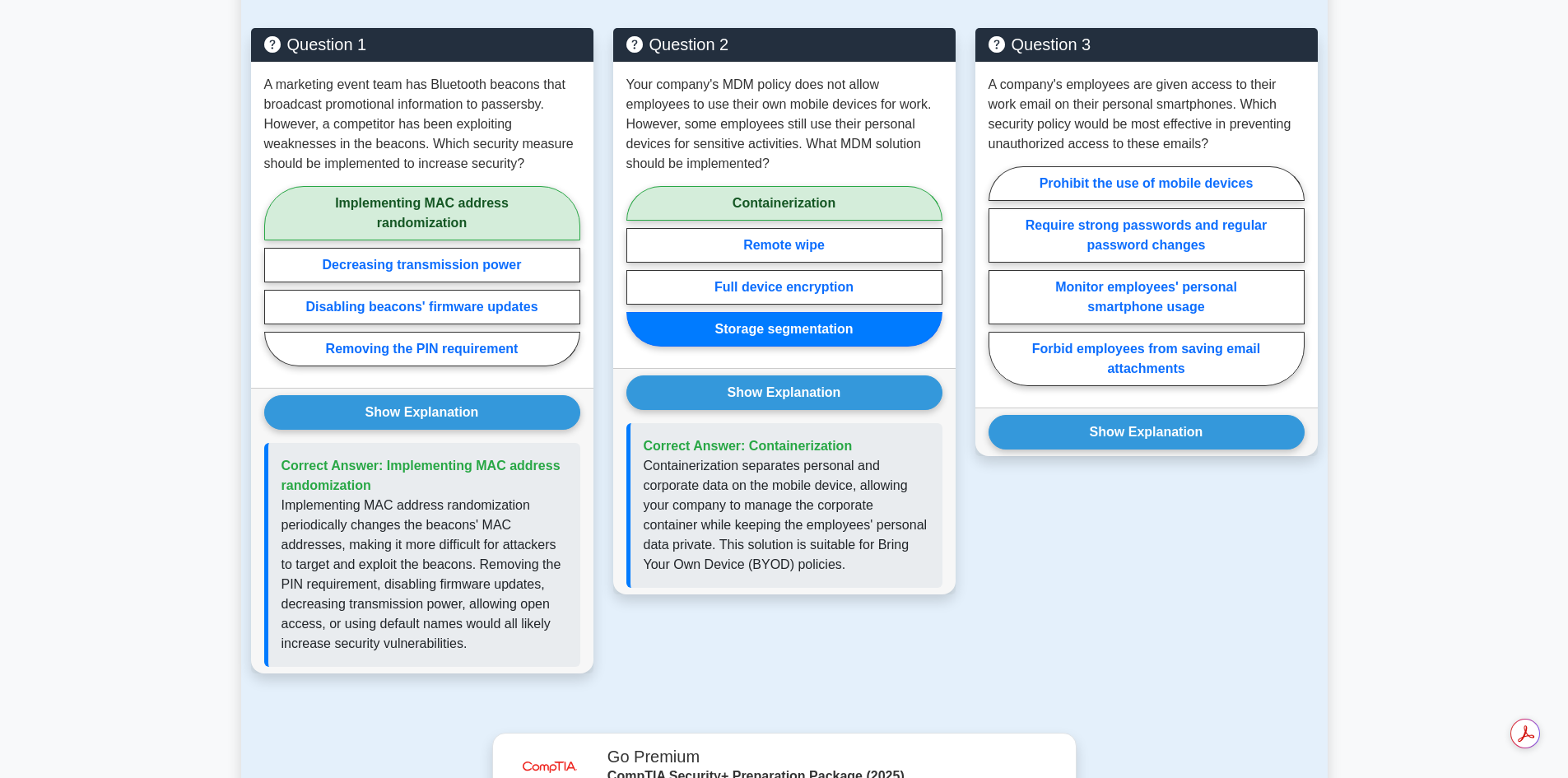
click at [826, 186] on label "Containerization" at bounding box center [784, 204] width 316 height 35
click at [637, 266] on input "Containerization" at bounding box center [632, 271] width 11 height 11
radio input "true"
click at [1157, 209] on label "Require strong passwords and regular password changes" at bounding box center [1146, 236] width 316 height 55
click at [999, 276] on input "Require strong passwords and regular password changes" at bounding box center [994, 281] width 11 height 11
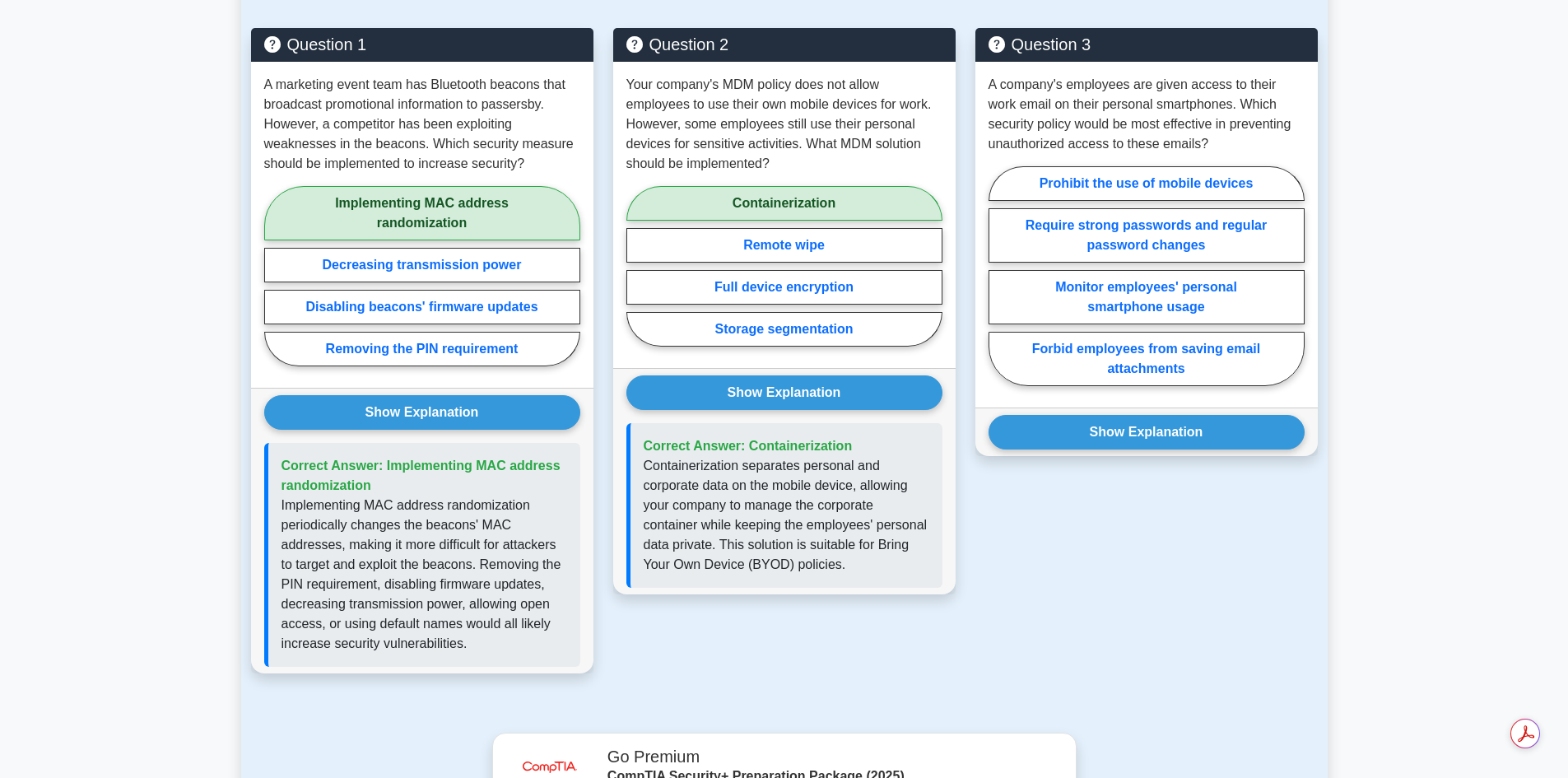
radio input "true"
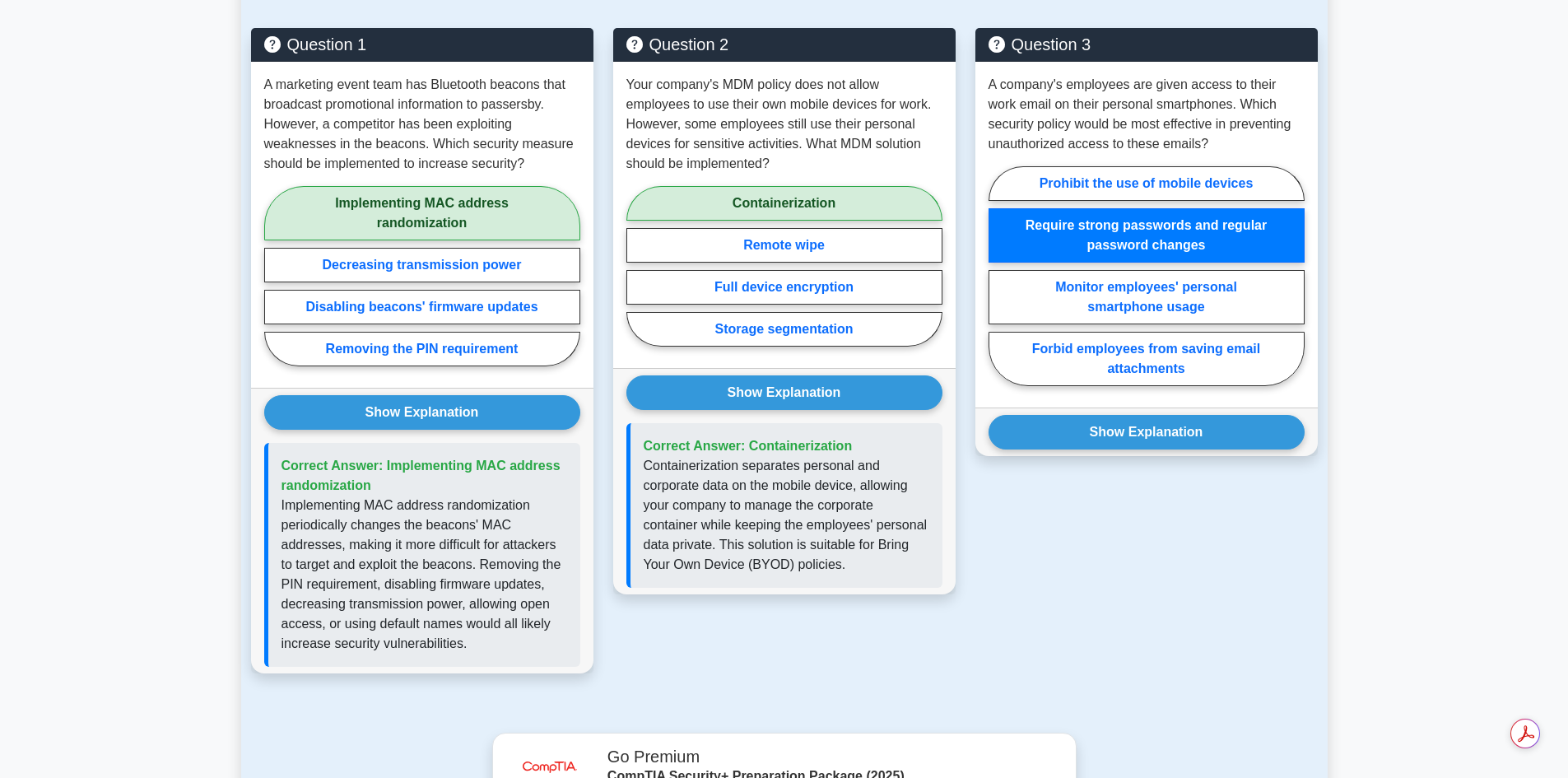
click at [1092, 415] on button "Show Explanation" at bounding box center [1146, 433] width 316 height 35
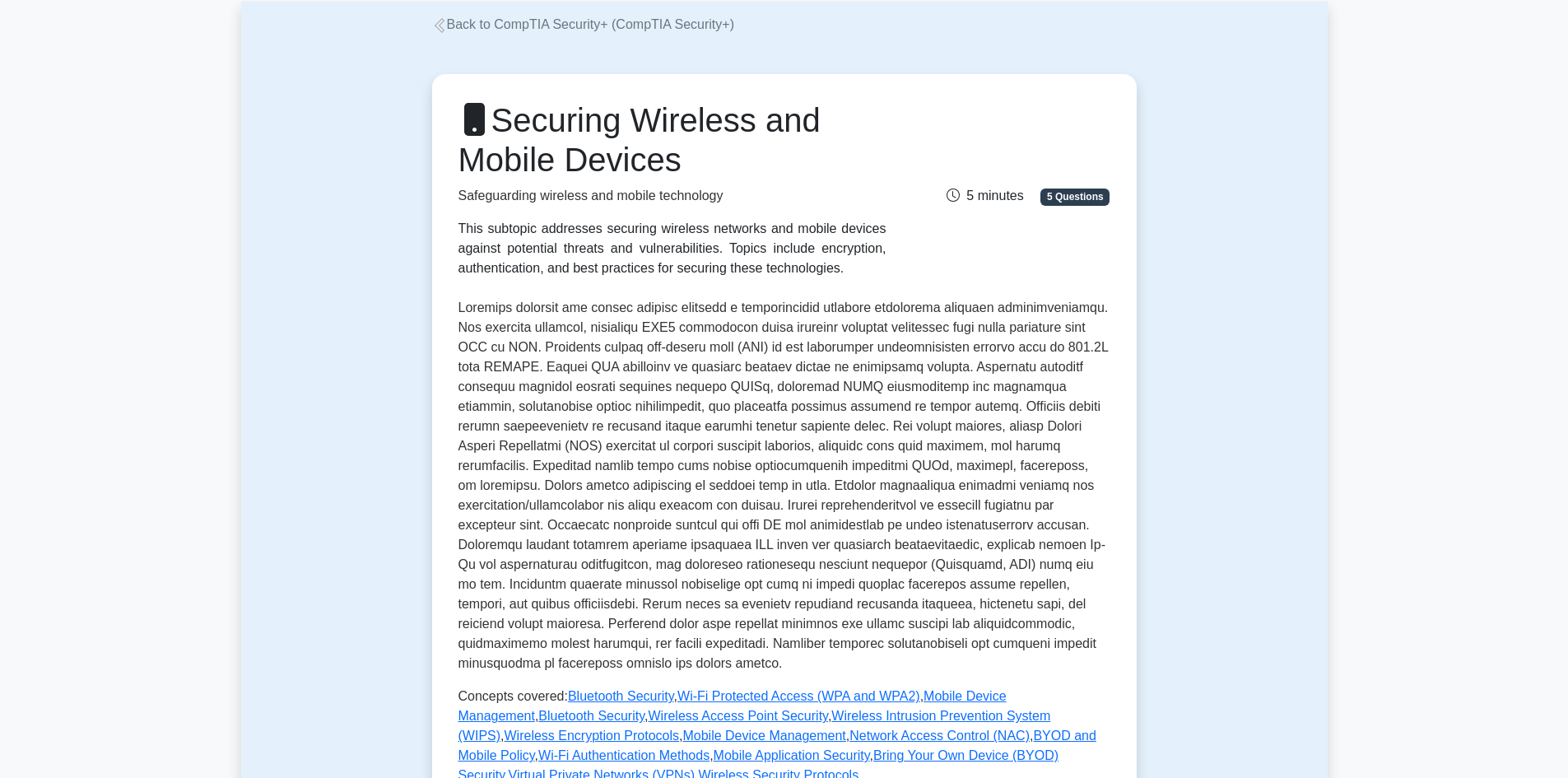
scroll to position [0, 0]
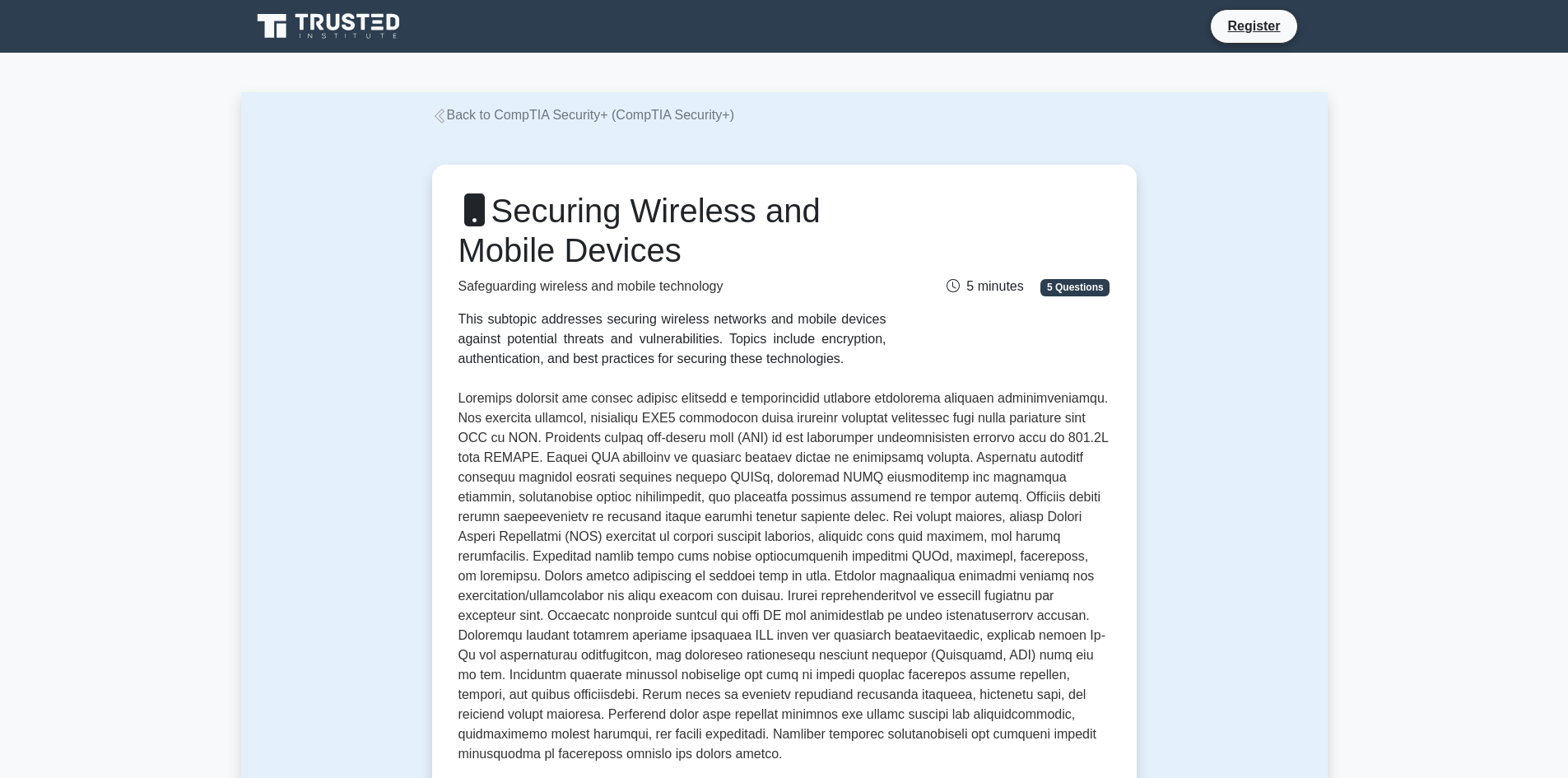
click at [460, 110] on link "Back to CompTIA Security+ (CompTIA Security+)" at bounding box center [583, 114] width 302 height 14
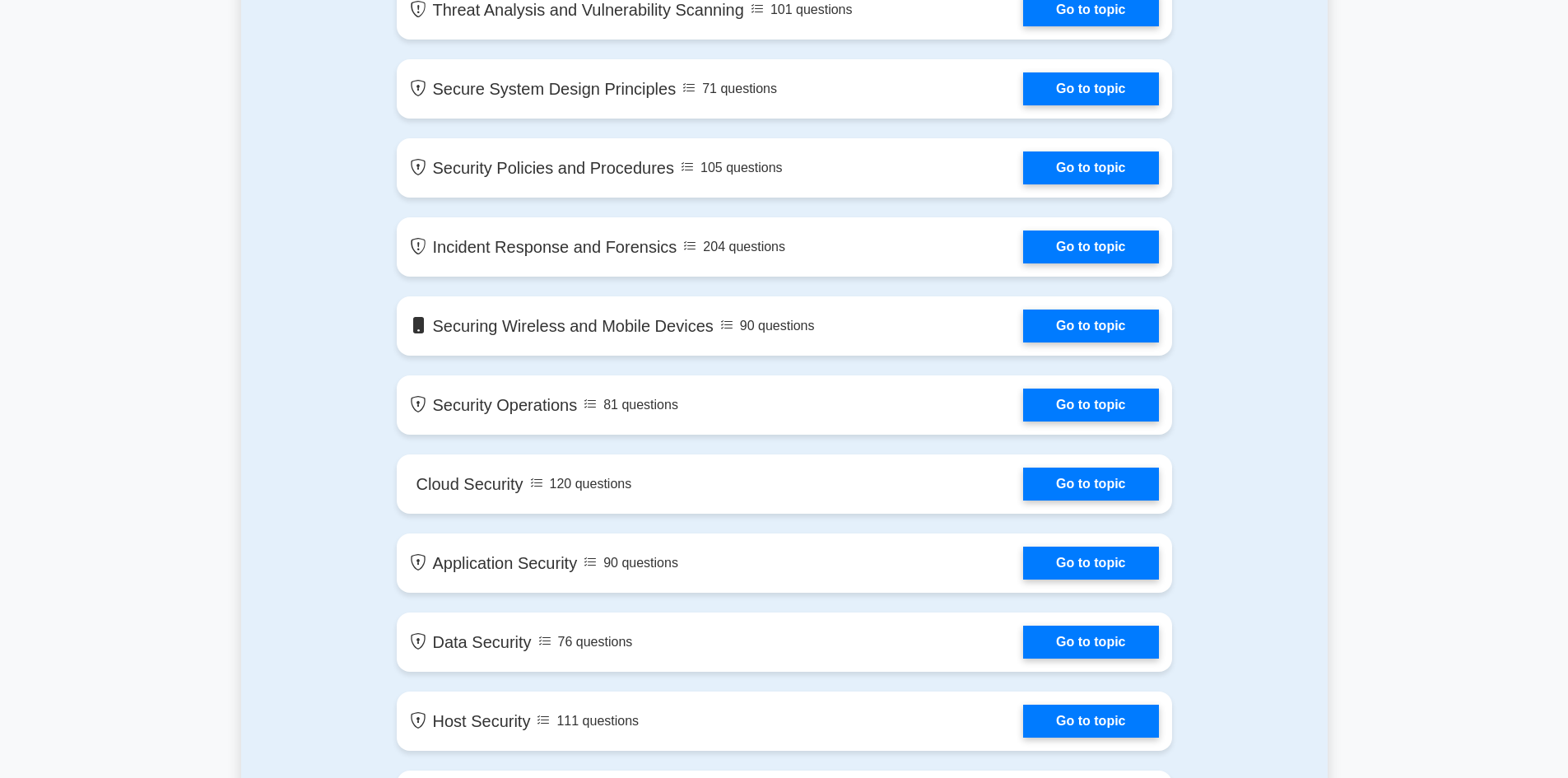
scroll to position [1565, 0]
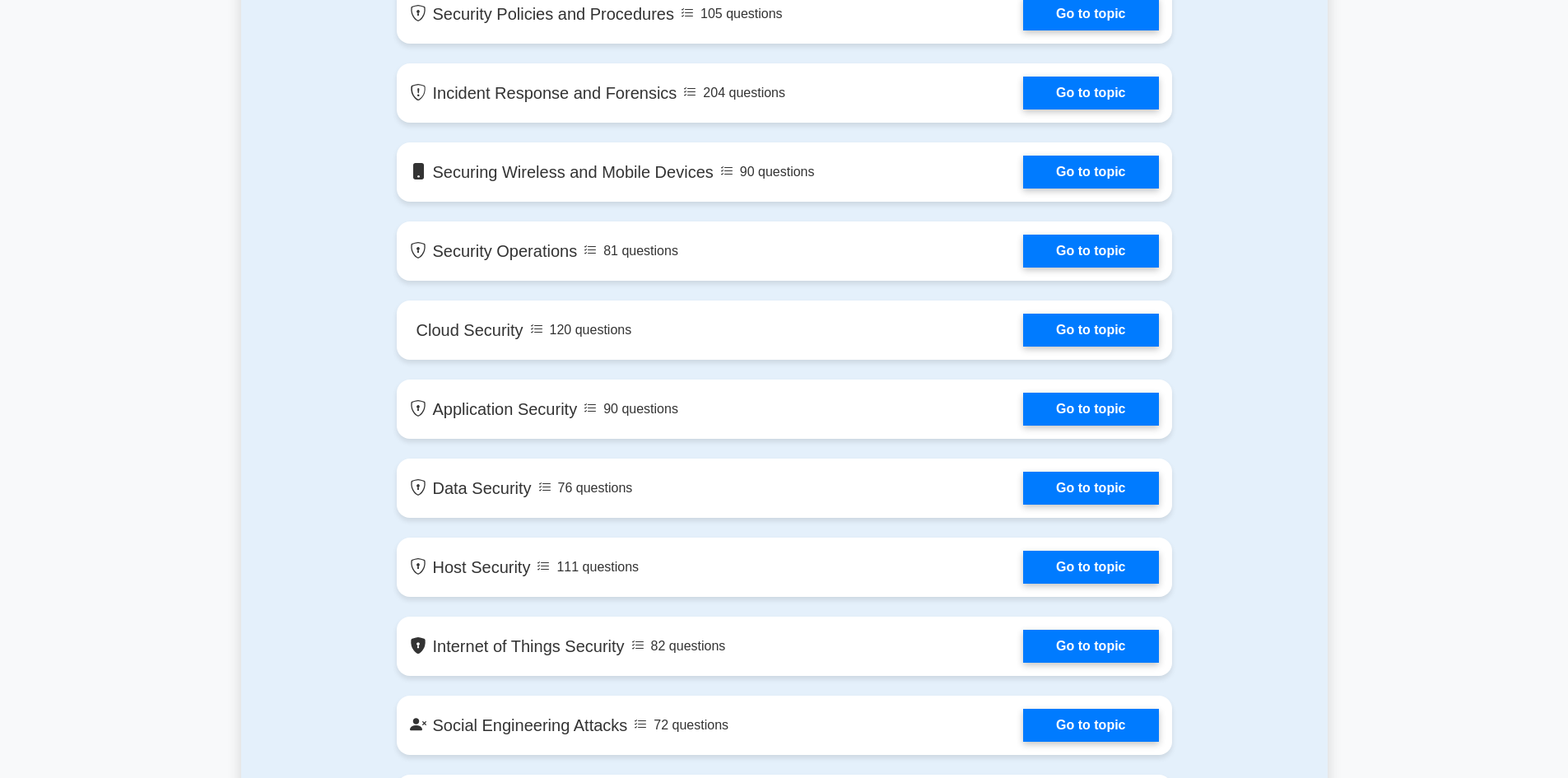
click at [1111, 251] on link "Go to topic" at bounding box center [1091, 251] width 135 height 33
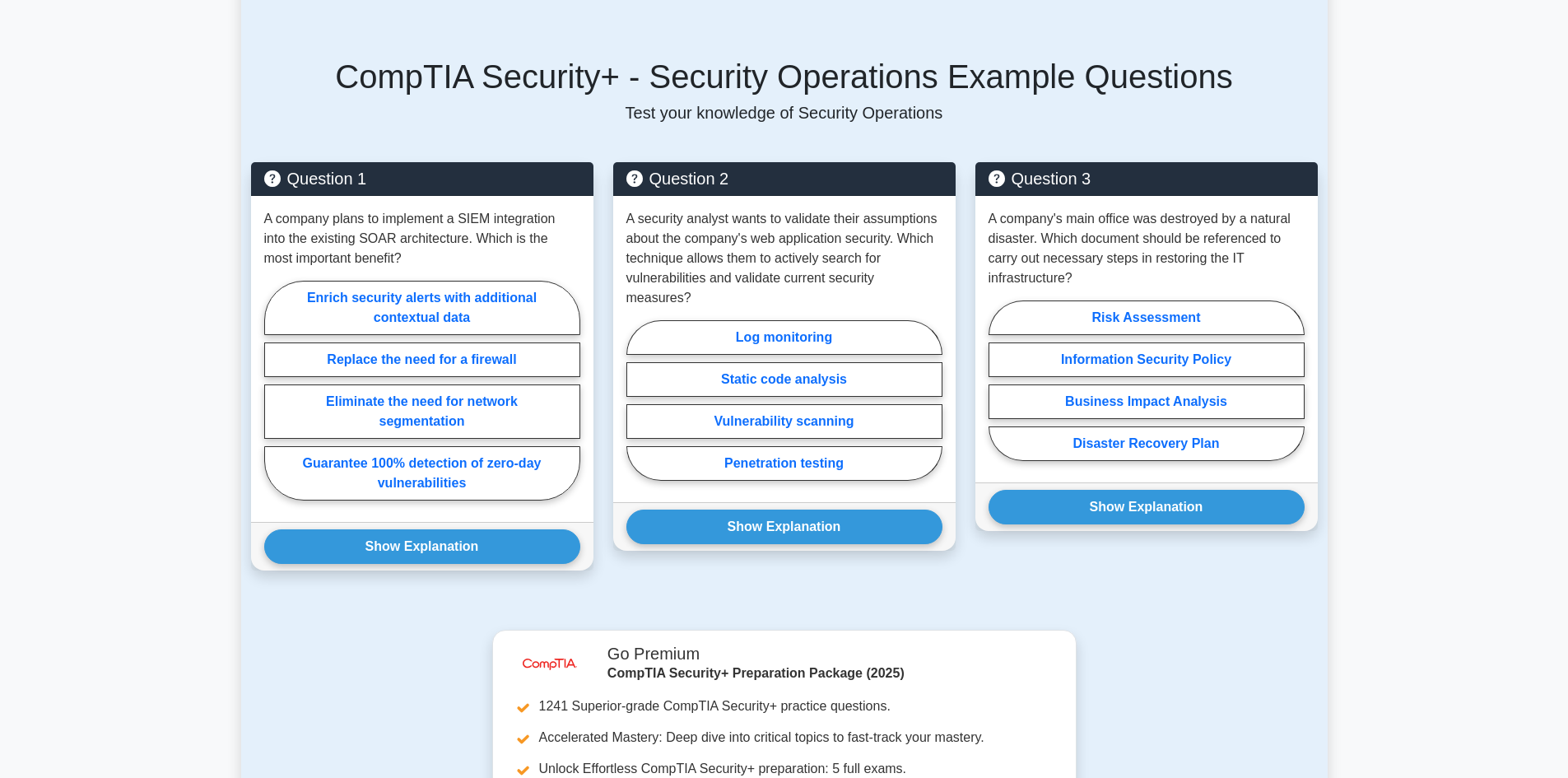
scroll to position [1071, 0]
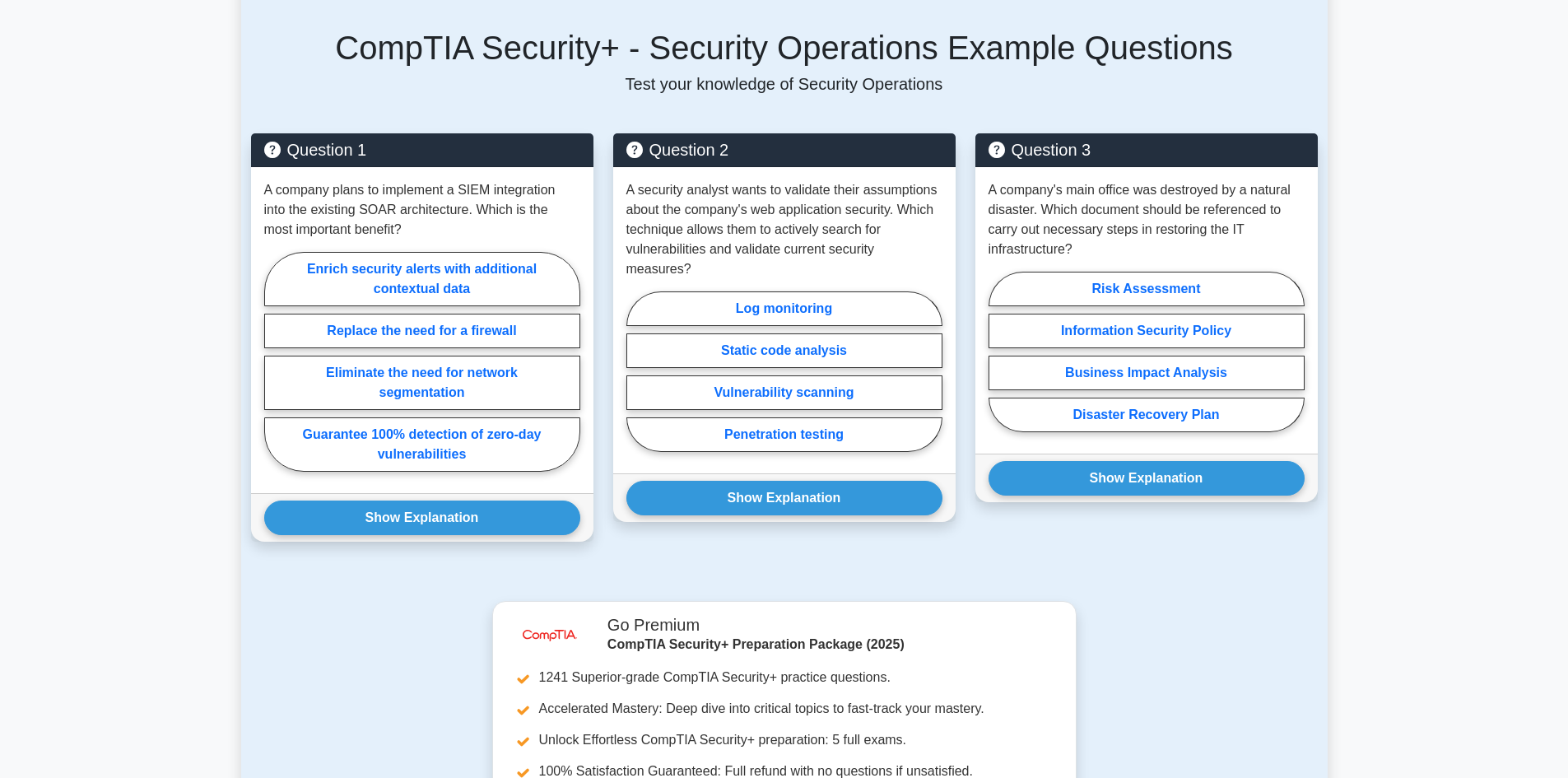
click at [466, 256] on label "Enrich security alerts with additional contextual data" at bounding box center [423, 279] width 316 height 55
click at [275, 362] on input "Enrich security alerts with additional contextual data" at bounding box center [270, 367] width 11 height 11
radio input "true"
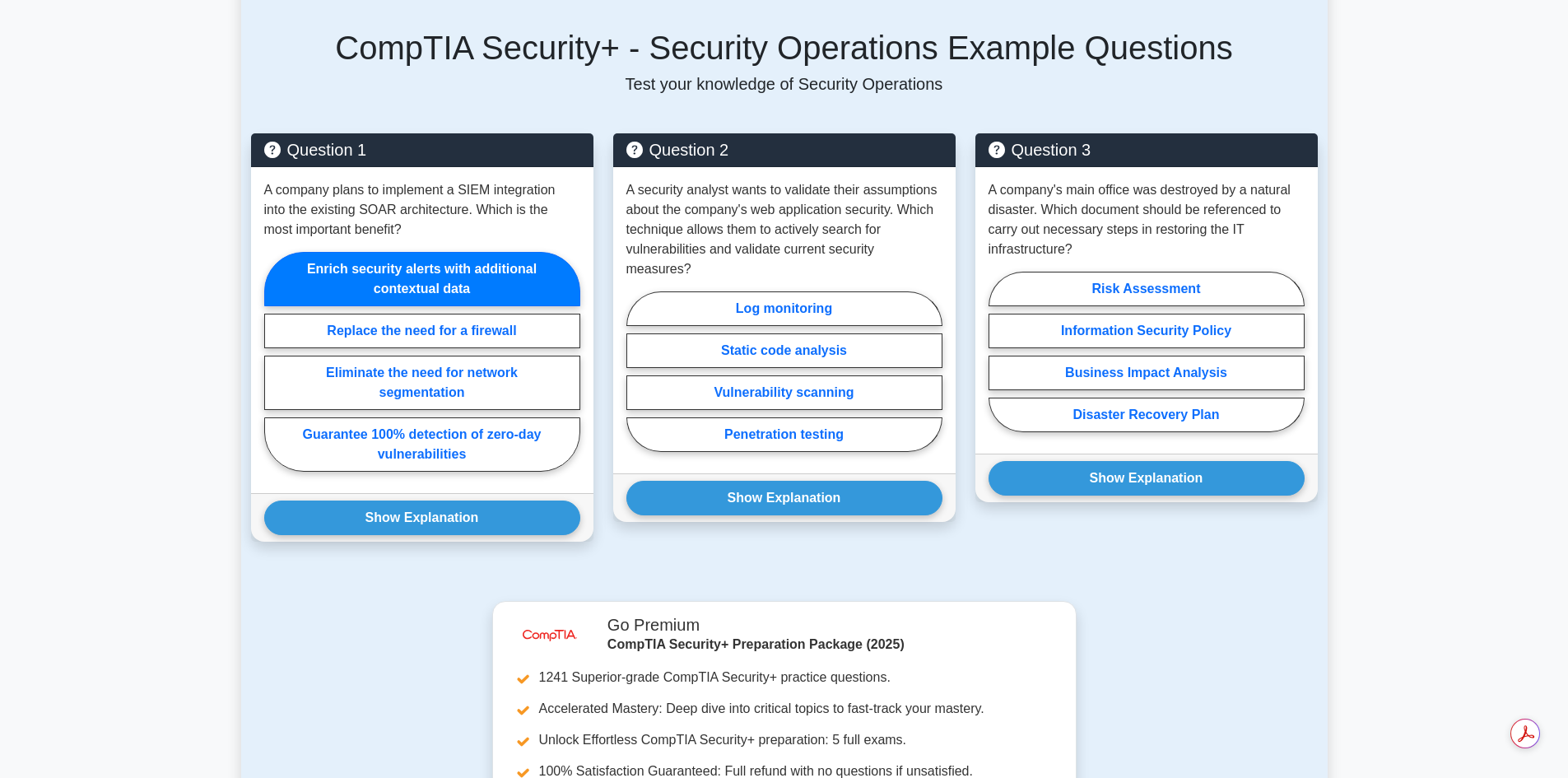
click at [430, 500] on button "Show Explanation" at bounding box center [423, 518] width 316 height 35
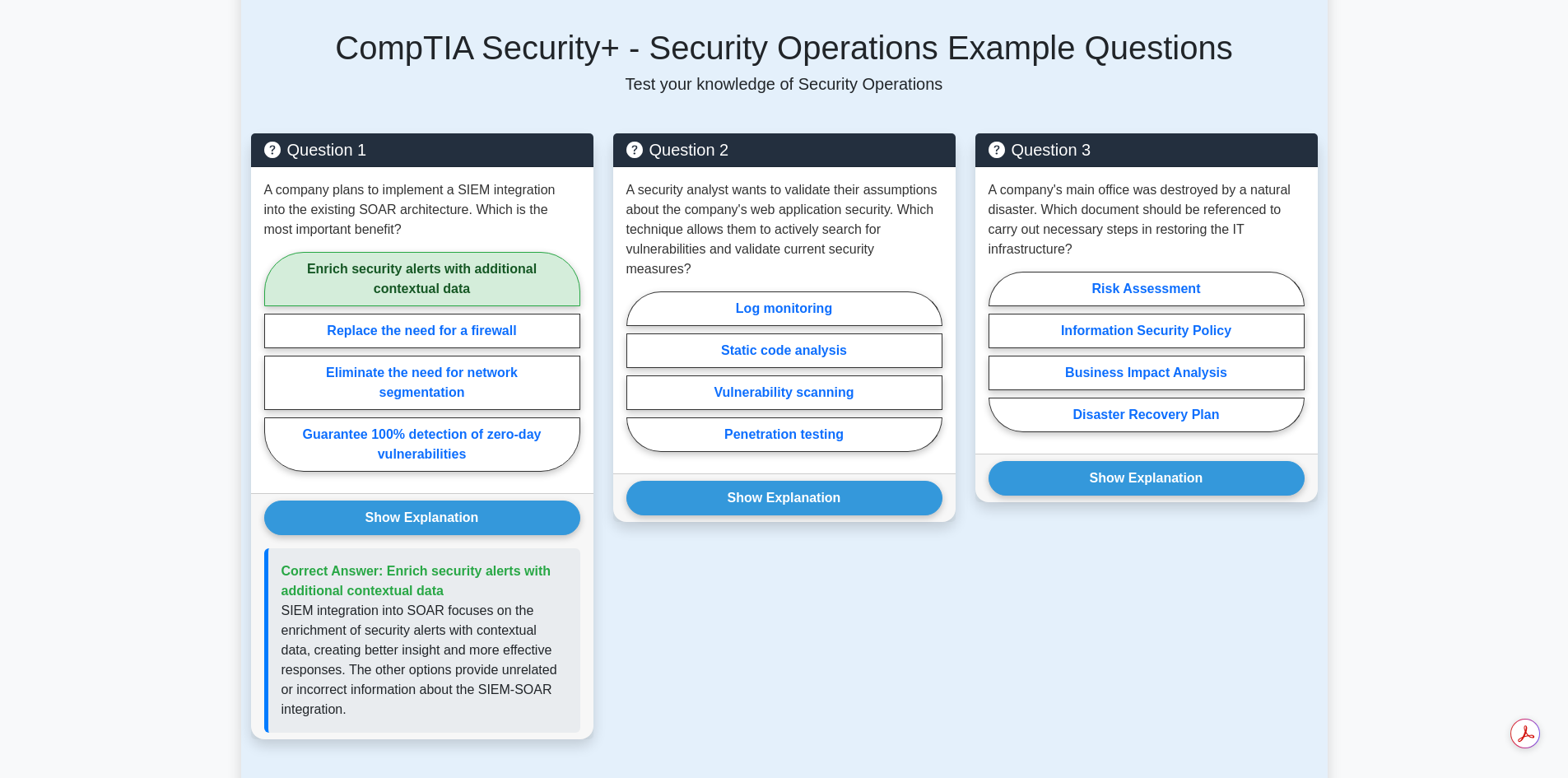
click at [711, 375] on label "Vulnerability scanning" at bounding box center [784, 393] width 316 height 35
click at [637, 372] on input "Vulnerability scanning" at bounding box center [632, 377] width 11 height 11
radio input "true"
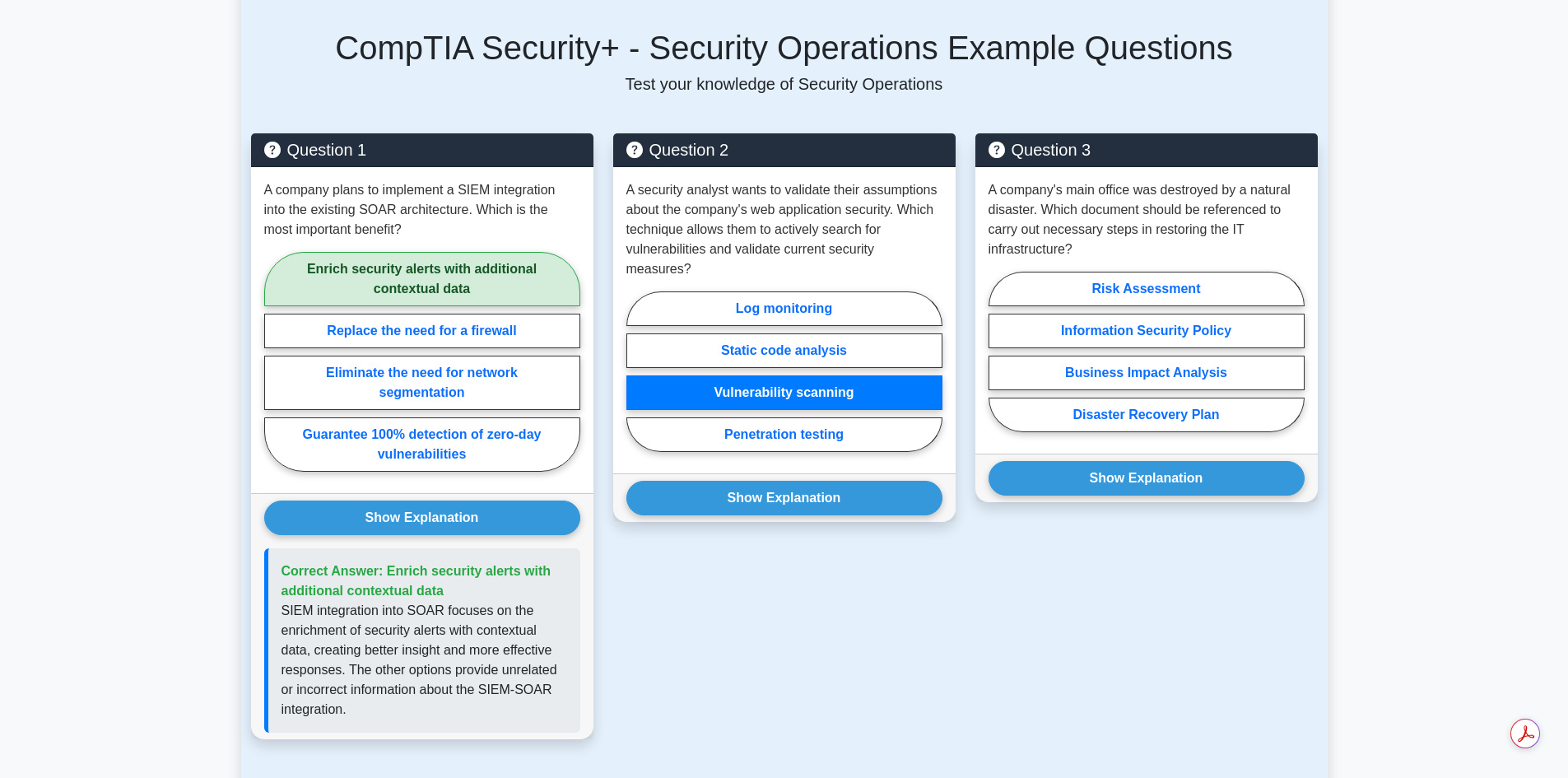
click at [778, 481] on button "Show Explanation" at bounding box center [784, 499] width 316 height 35
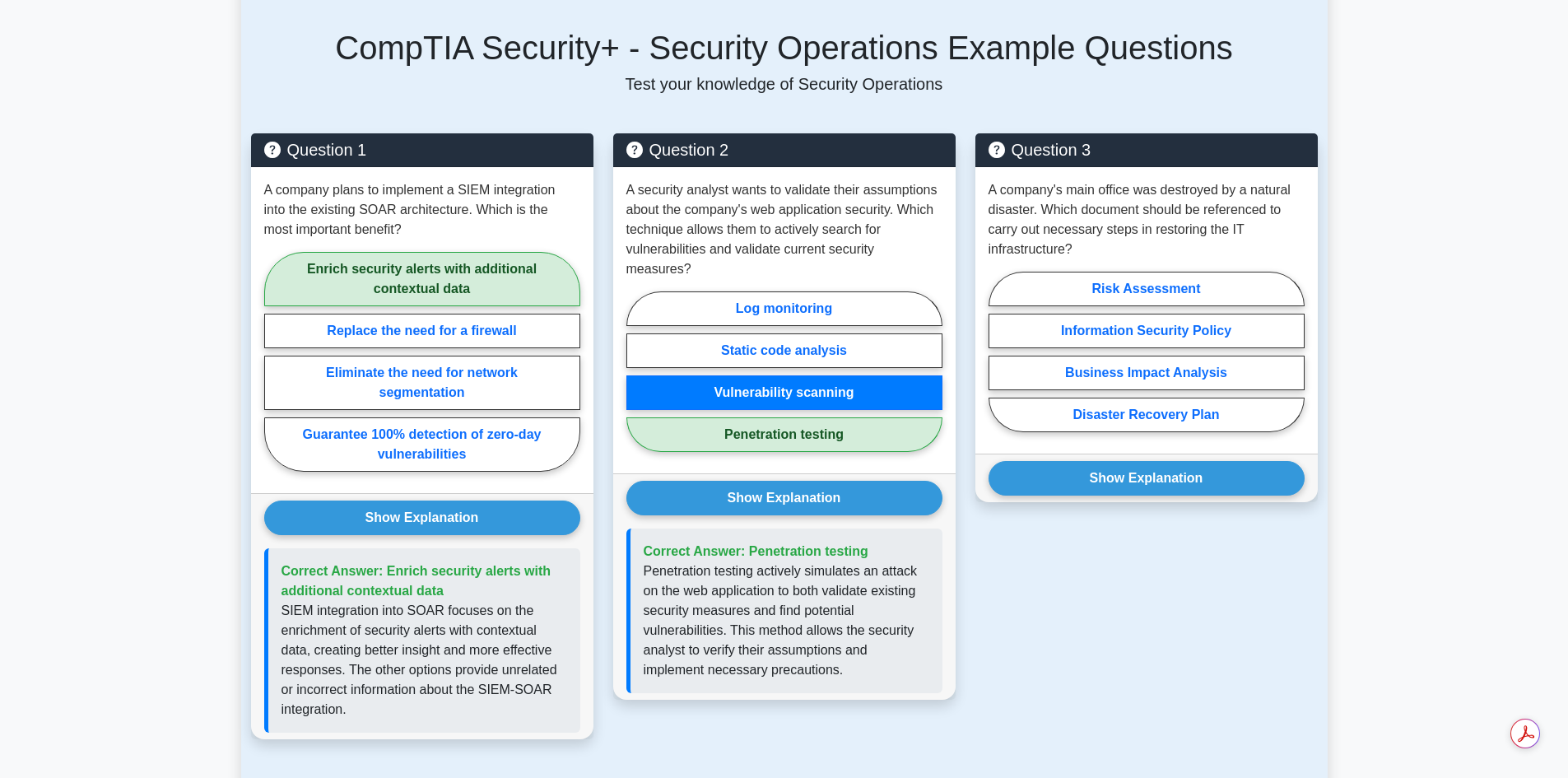
click at [1122, 398] on label "Disaster Recovery Plan" at bounding box center [1146, 415] width 316 height 35
click at [999, 363] on input "Disaster Recovery Plan" at bounding box center [994, 357] width 11 height 11
radio input "true"
click at [1134, 461] on button "Show Explanation" at bounding box center [1146, 478] width 316 height 35
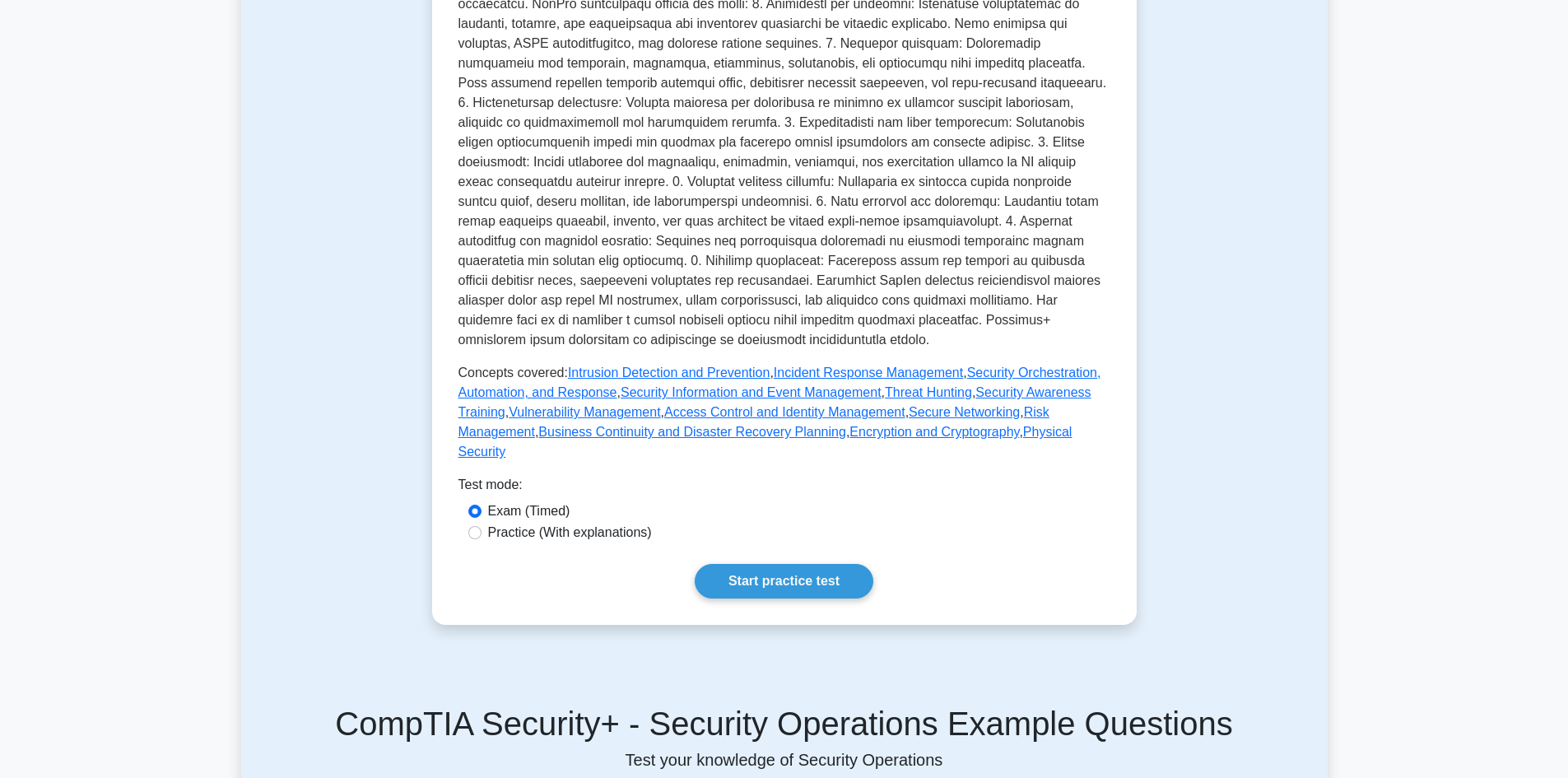
scroll to position [0, 0]
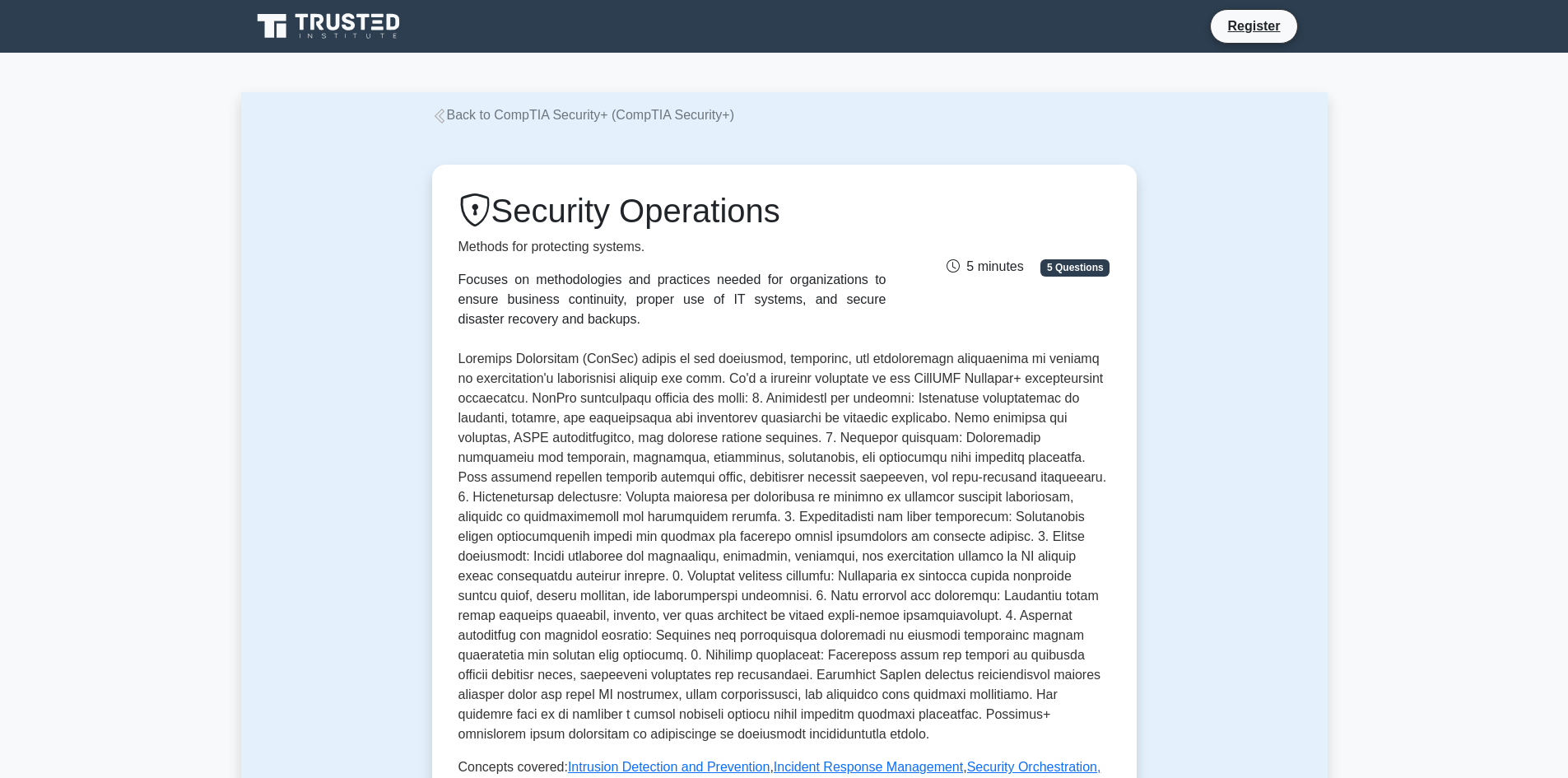
click at [510, 109] on link "Back to CompTIA Security+ (CompTIA Security+)" at bounding box center [583, 114] width 302 height 14
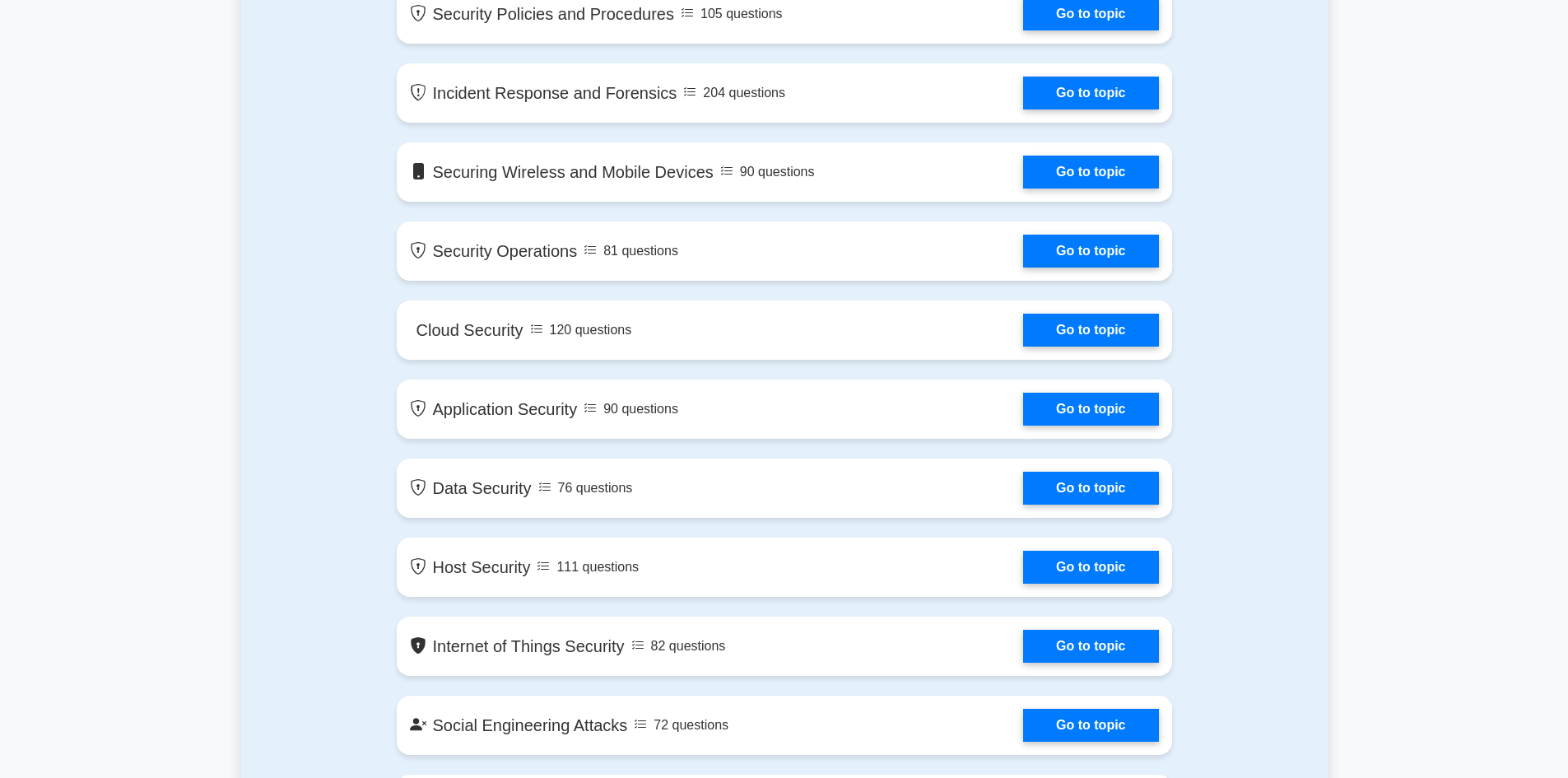
scroll to position [1647, 0]
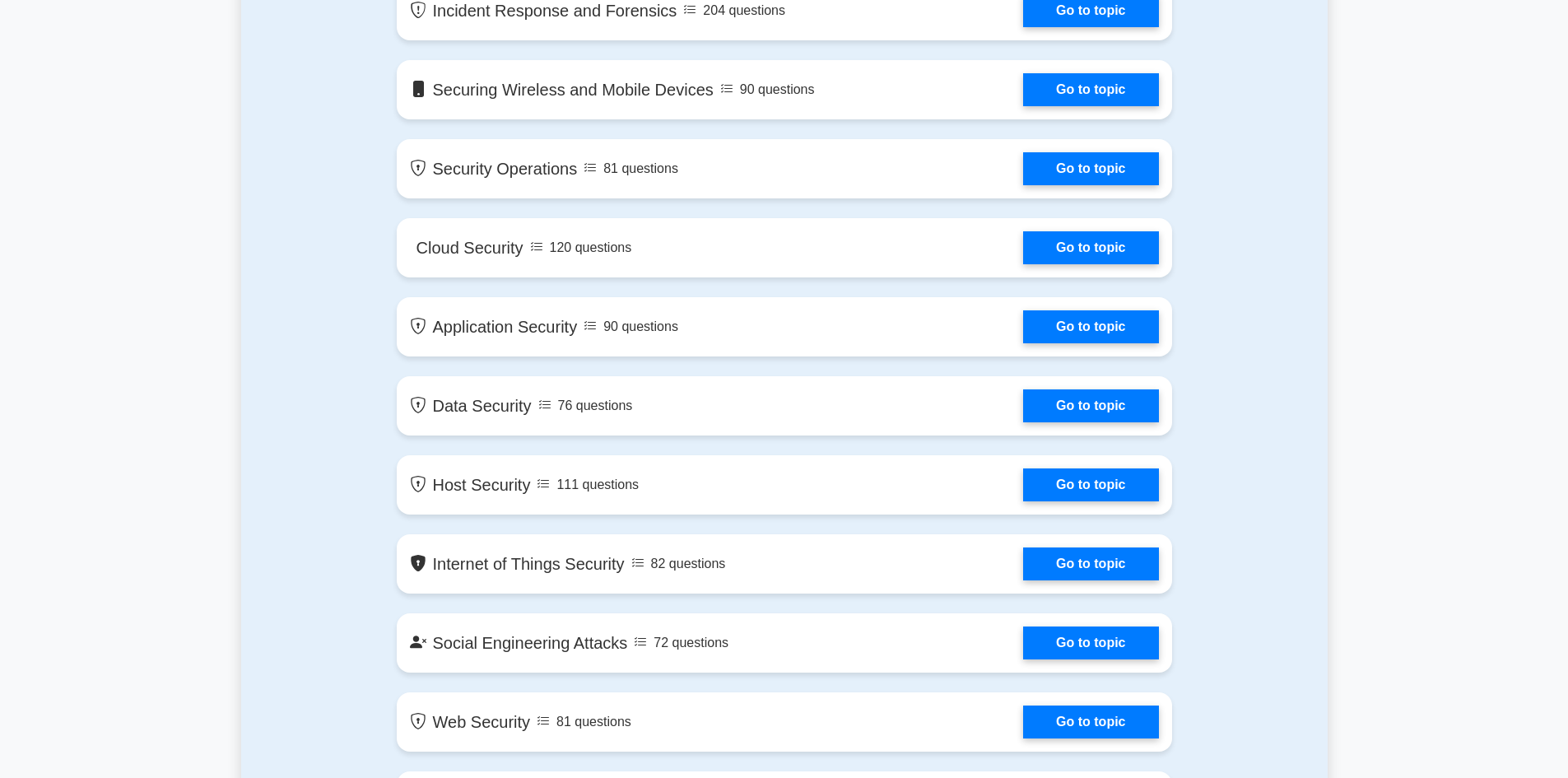
click at [1112, 247] on link "Go to topic" at bounding box center [1091, 247] width 135 height 33
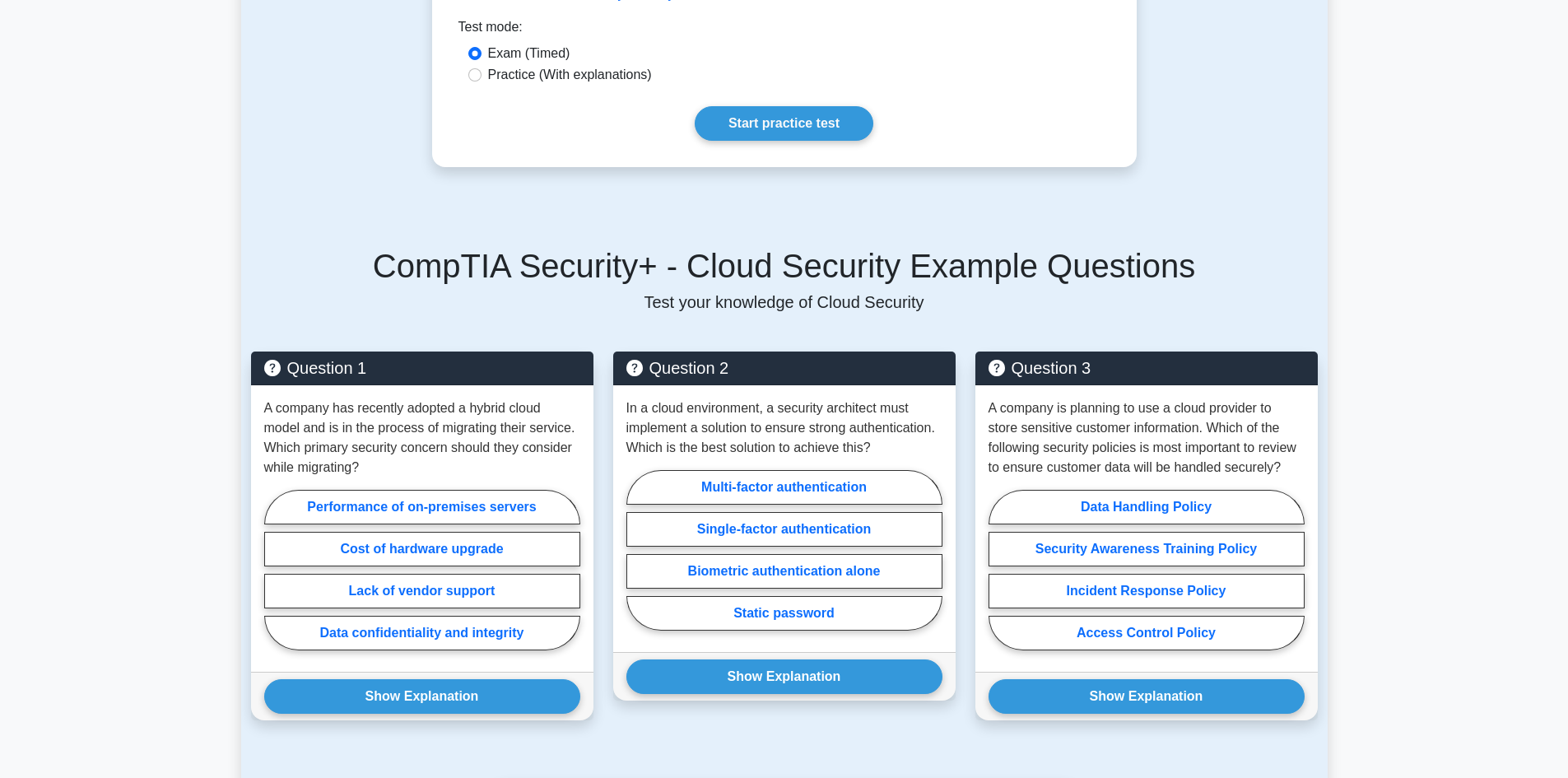
scroll to position [1071, 0]
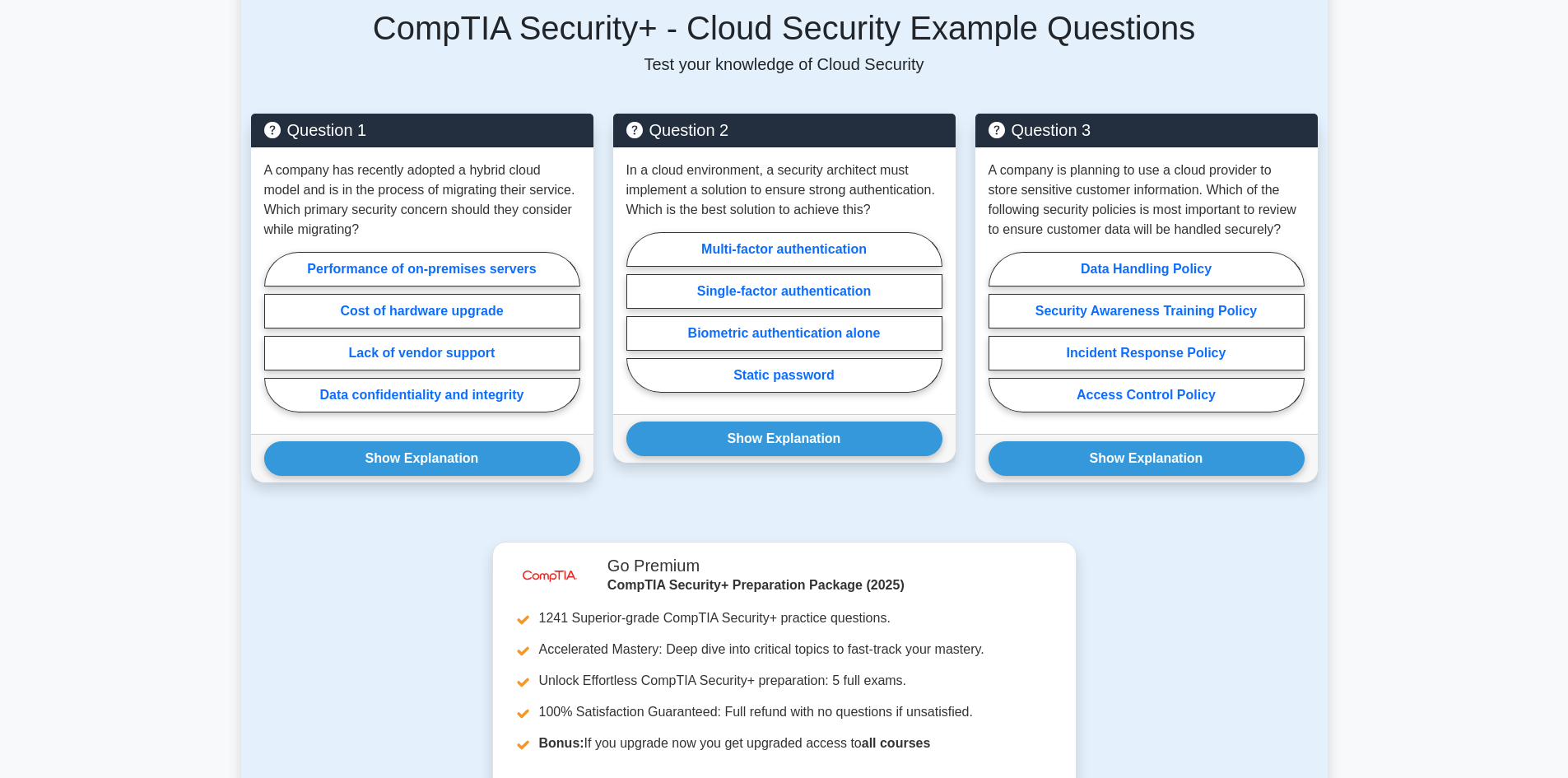
click at [376, 378] on label "Data confidentiality and integrity" at bounding box center [423, 395] width 316 height 35
click at [275, 342] on input "Data confidentiality and integrity" at bounding box center [270, 338] width 11 height 11
radio input "true"
click at [418, 442] on button "Show Explanation" at bounding box center [423, 459] width 316 height 35
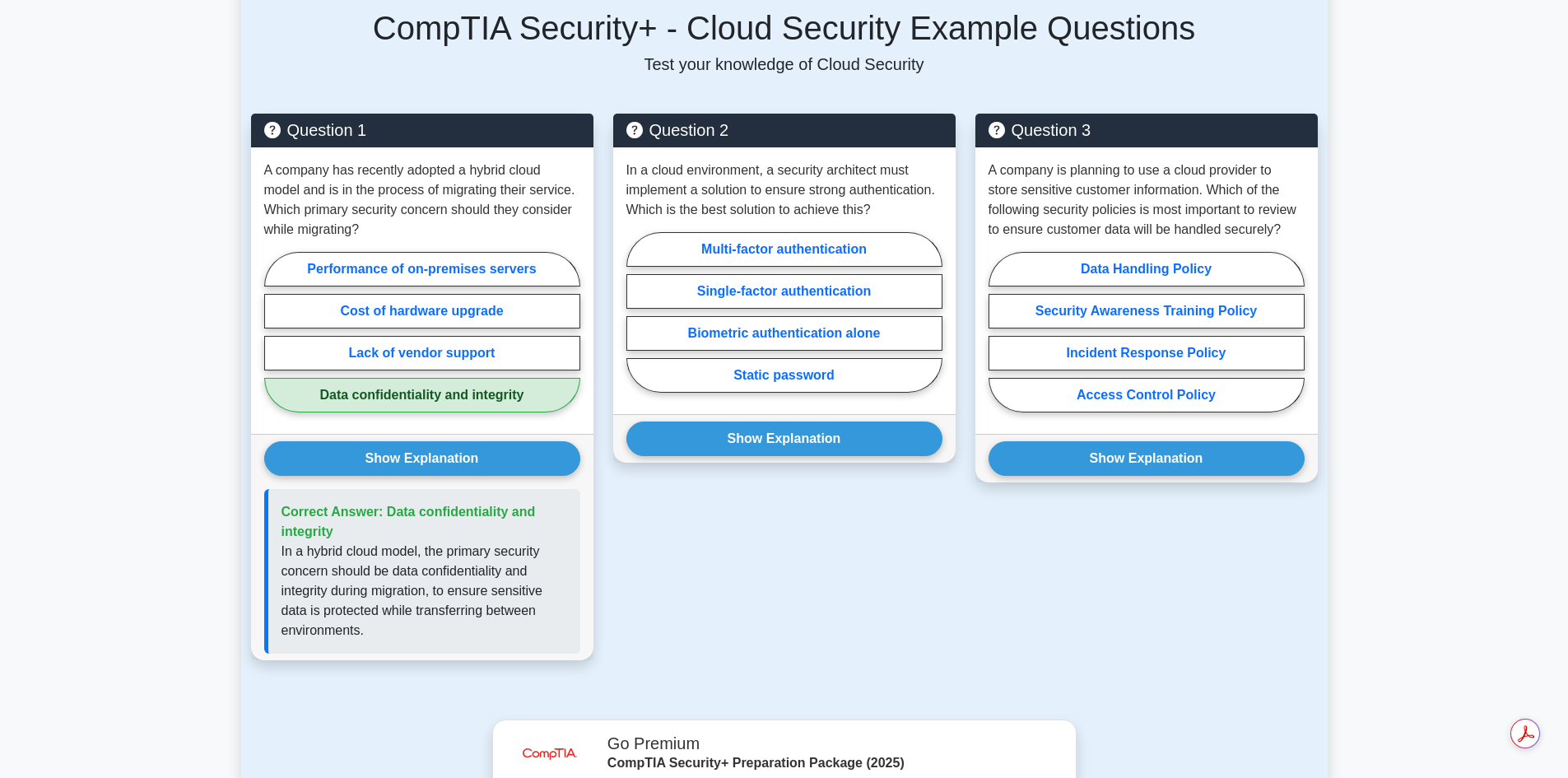
click at [759, 232] on label "Multi-factor authentication" at bounding box center [784, 249] width 316 height 35
click at [637, 312] on input "Multi-factor authentication" at bounding box center [632, 318] width 11 height 11
radio input "true"
click at [739, 427] on button "Show Explanation" at bounding box center [784, 439] width 316 height 35
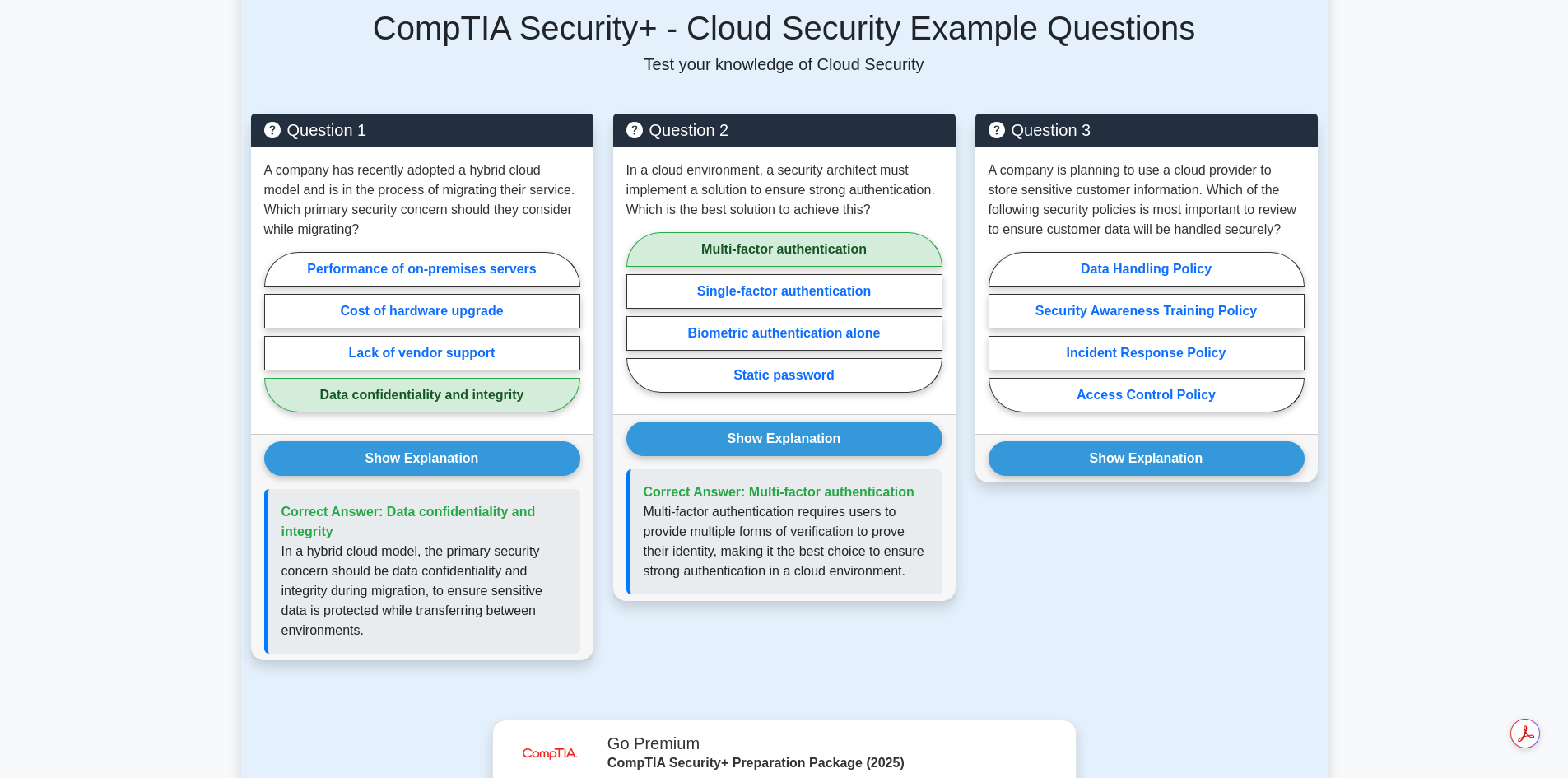
click at [1148, 252] on label "Data Handling Policy" at bounding box center [1146, 269] width 316 height 35
click at [999, 332] on input "Data Handling Policy" at bounding box center [994, 338] width 11 height 11
radio input "true"
click at [1124, 442] on button "Show Explanation" at bounding box center [1146, 459] width 316 height 35
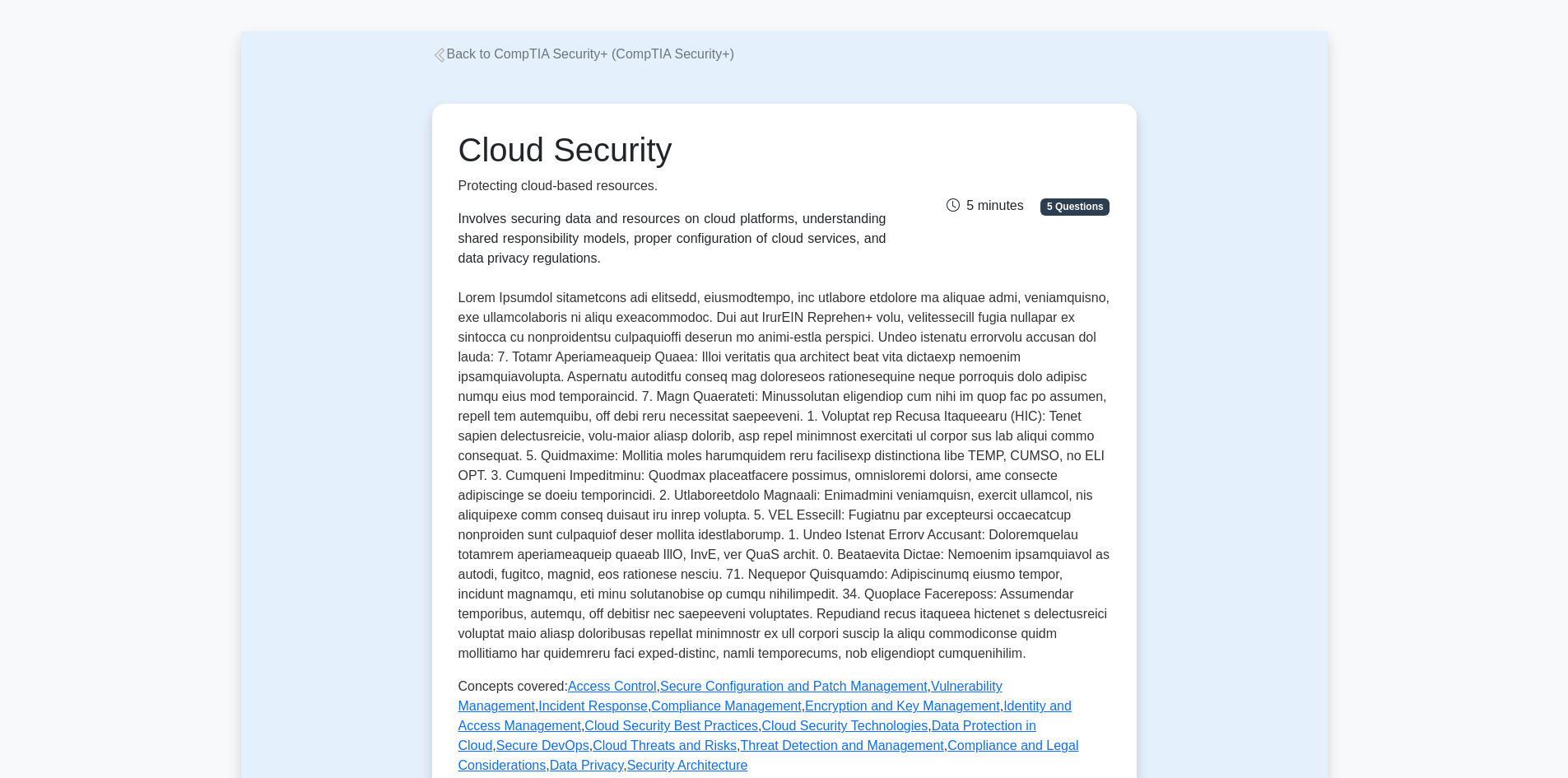
scroll to position [0, 0]
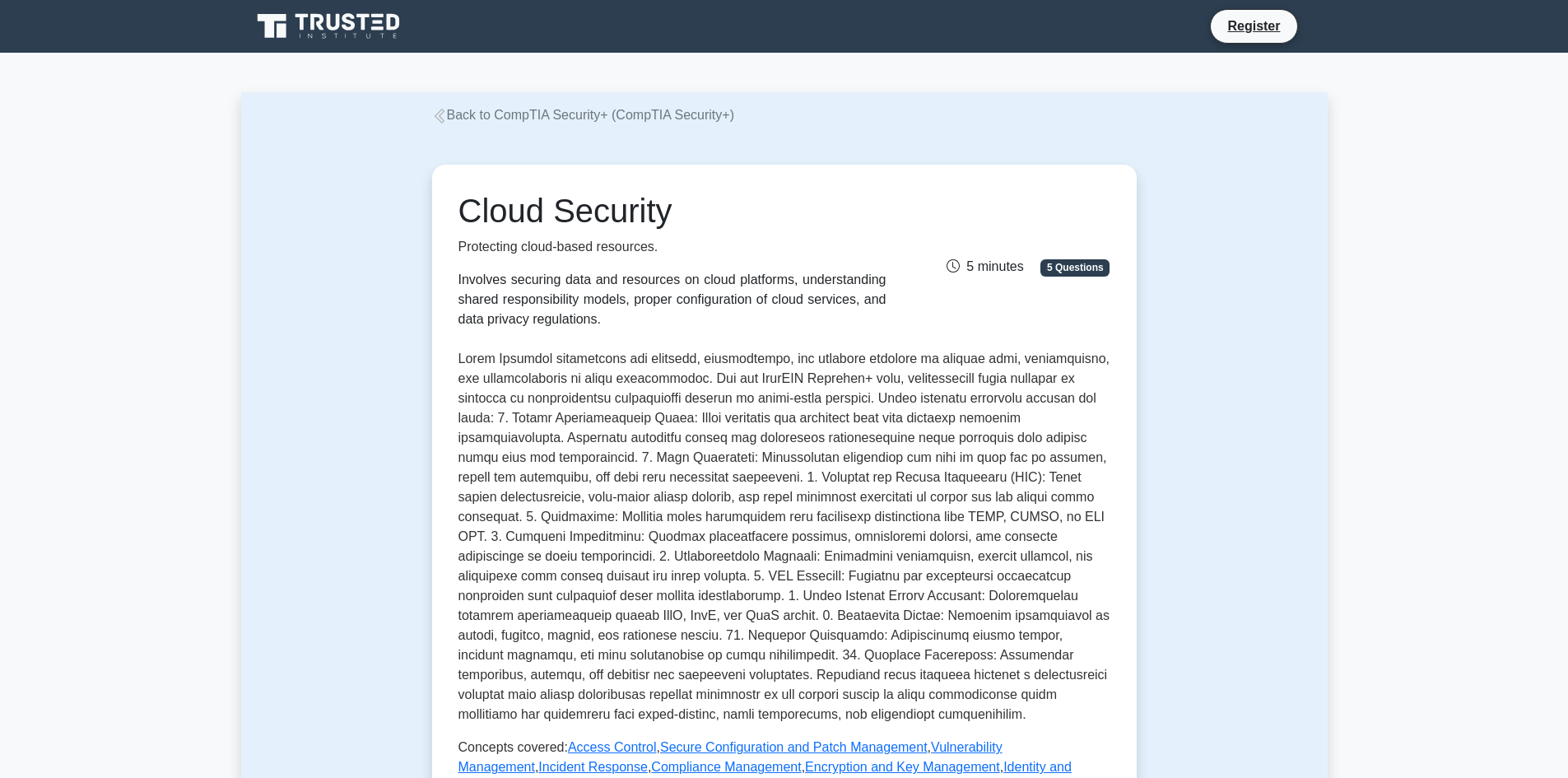
click at [536, 117] on link "Back to CompTIA Security+ (CompTIA Security+)" at bounding box center [583, 114] width 302 height 14
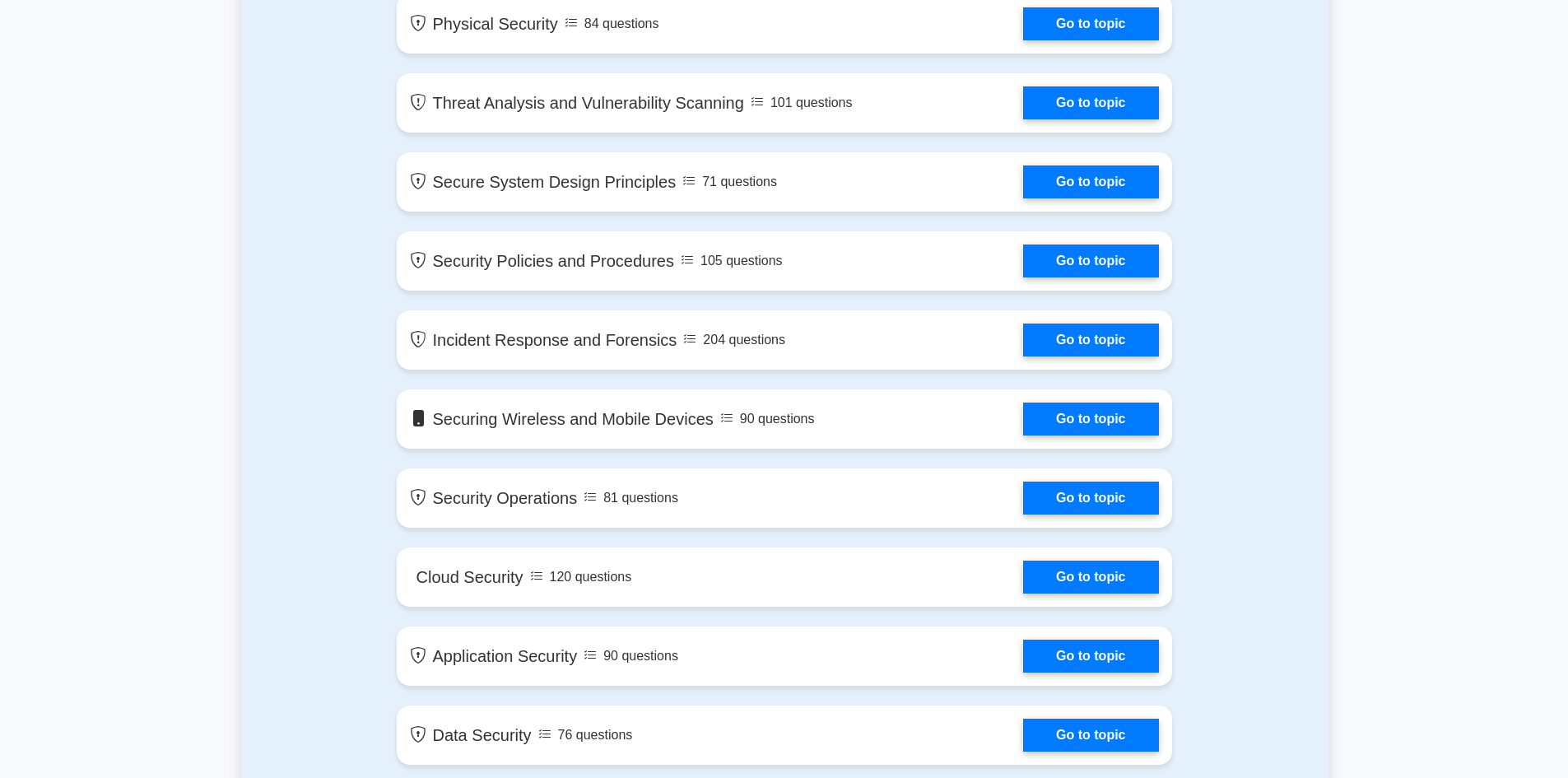
scroll to position [1565, 0]
